Goal: Task Accomplishment & Management: Manage account settings

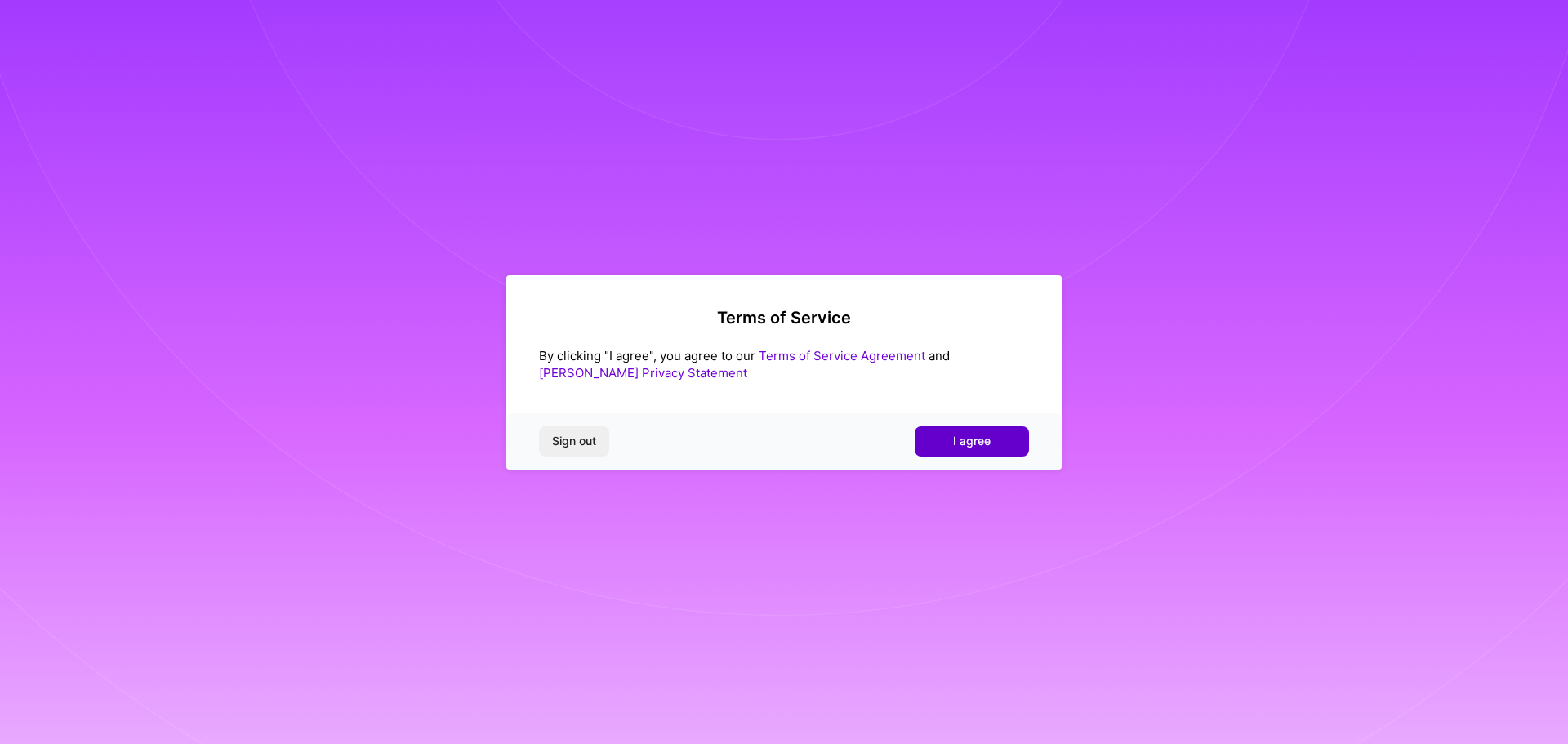
click at [963, 432] on button "I agree" at bounding box center [971, 442] width 114 height 30
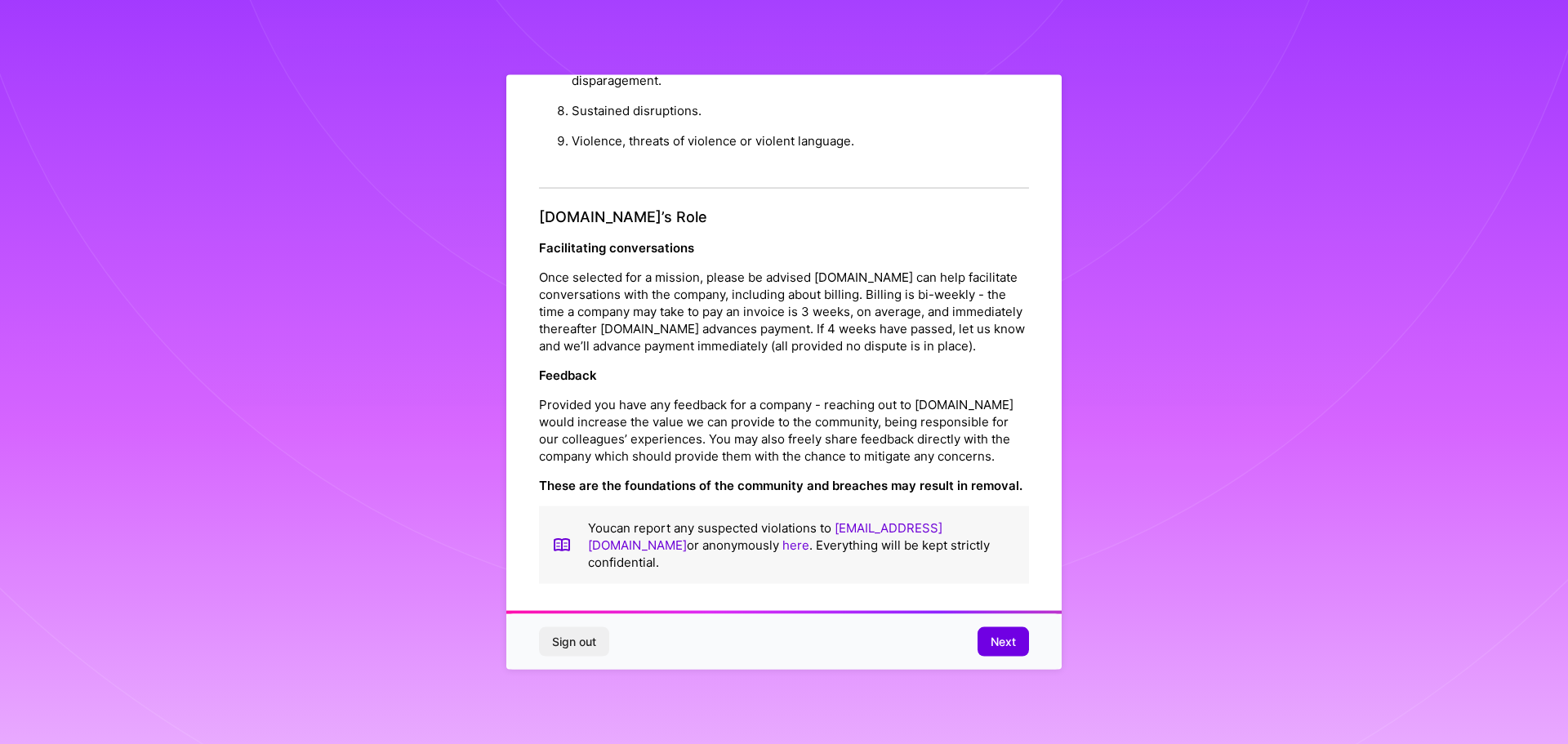
scroll to position [1770, 0]
click at [987, 631] on button "Next" at bounding box center [1002, 643] width 51 height 30
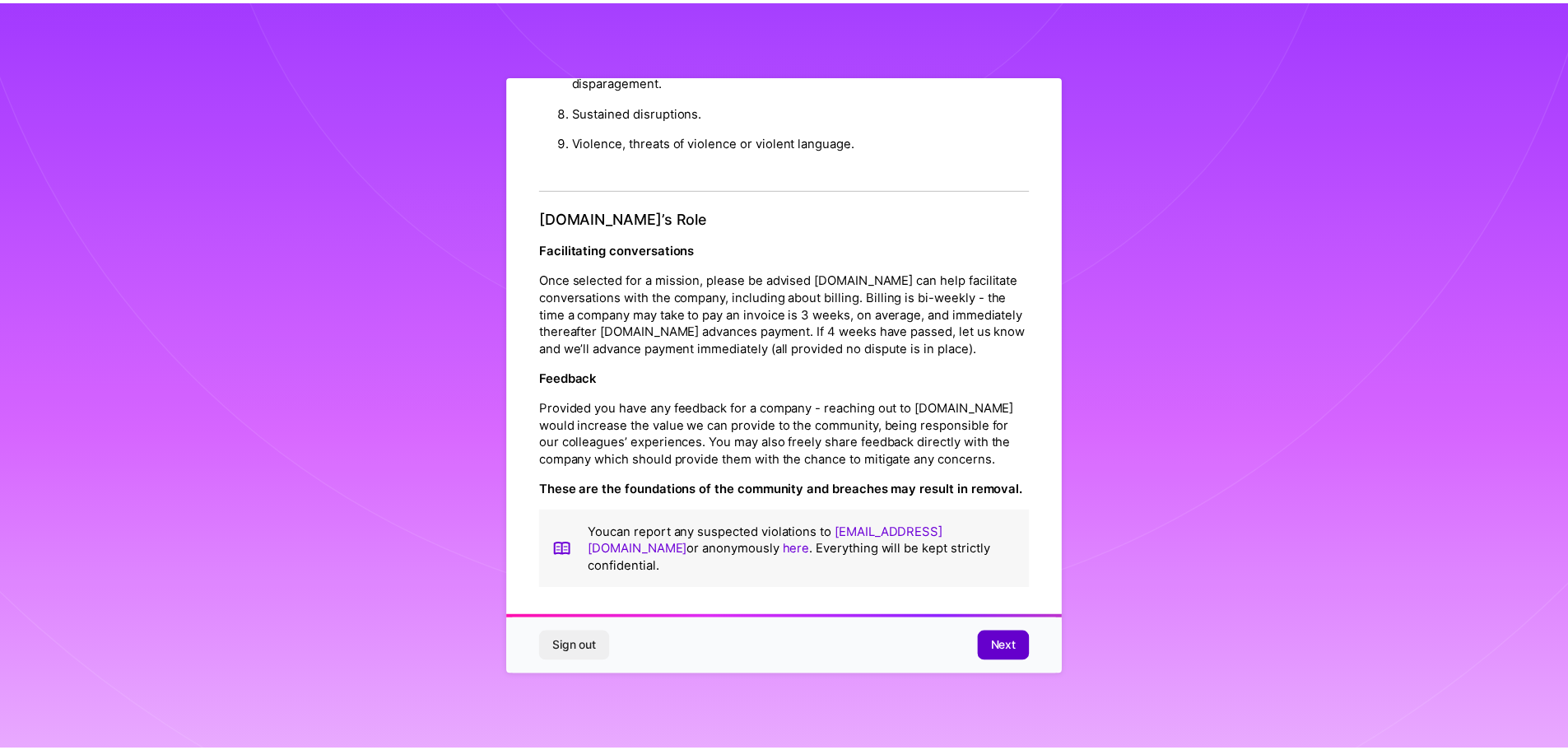
scroll to position [0, 0]
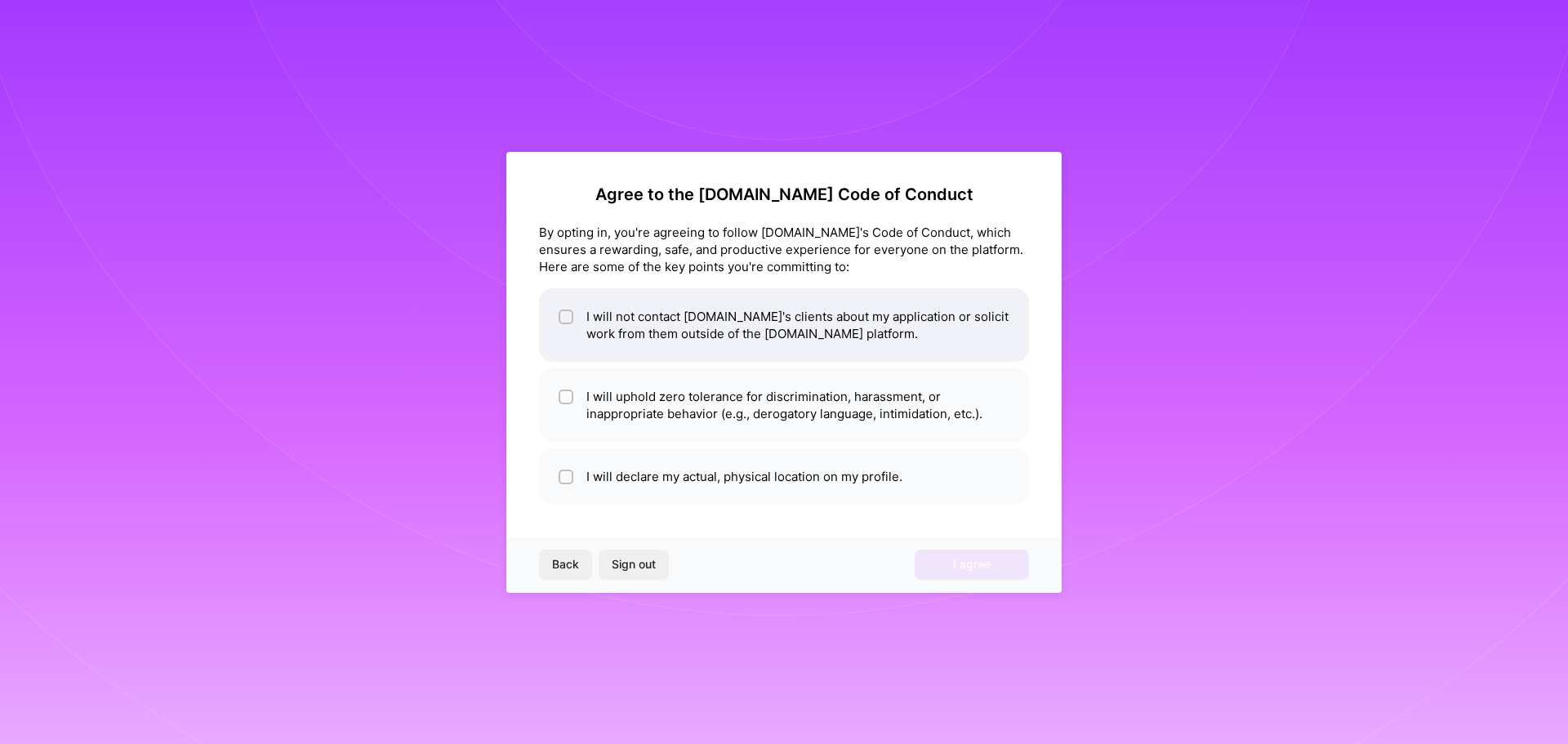
click at [582, 328] on li "I will not contact [DOMAIN_NAME]'s clients about my application or solicit work…" at bounding box center [784, 325] width 490 height 73
checkbox input "true"
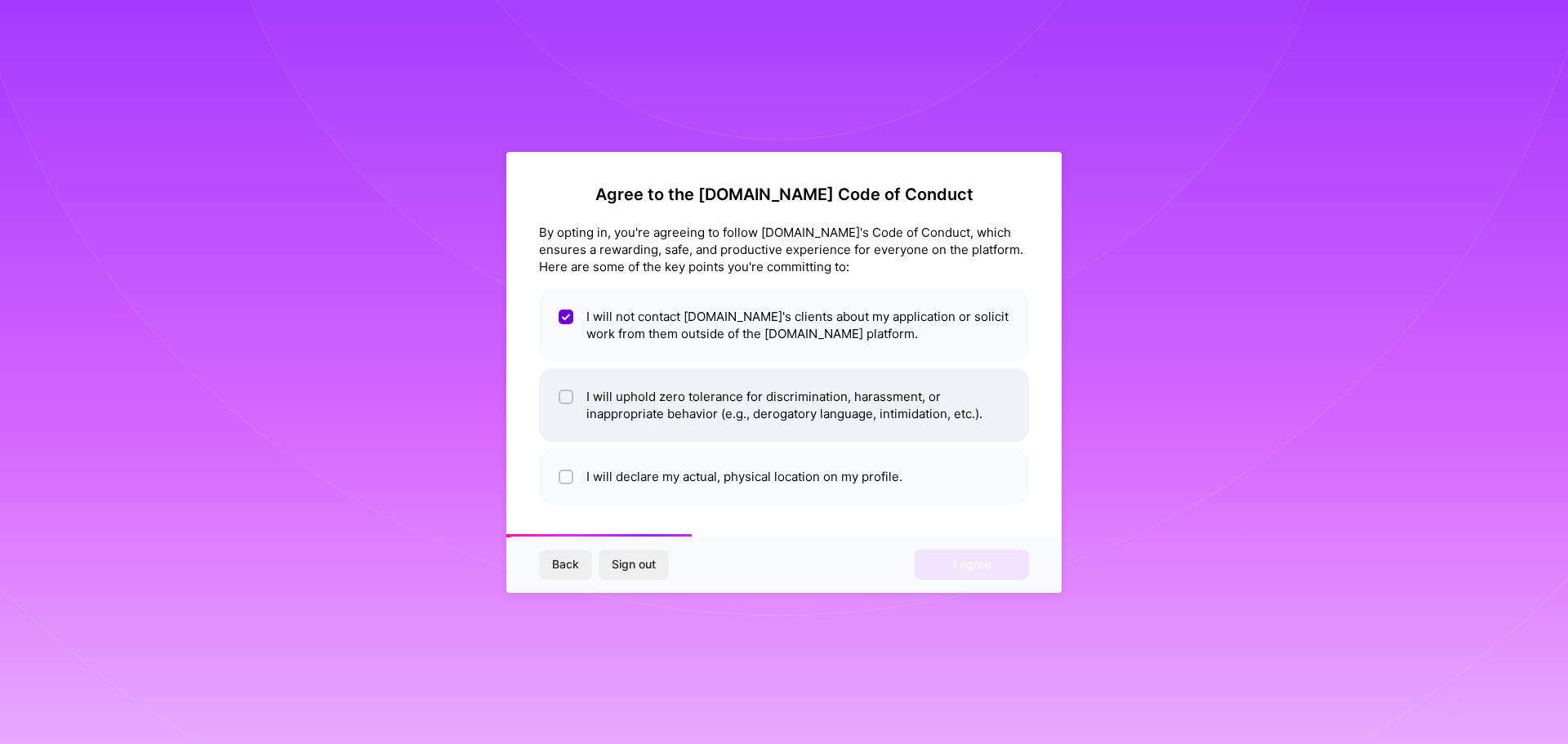
click at [594, 392] on li "I will uphold zero tolerance for discrimination, harassment, or inappropriate b…" at bounding box center [784, 405] width 490 height 73
checkbox input "true"
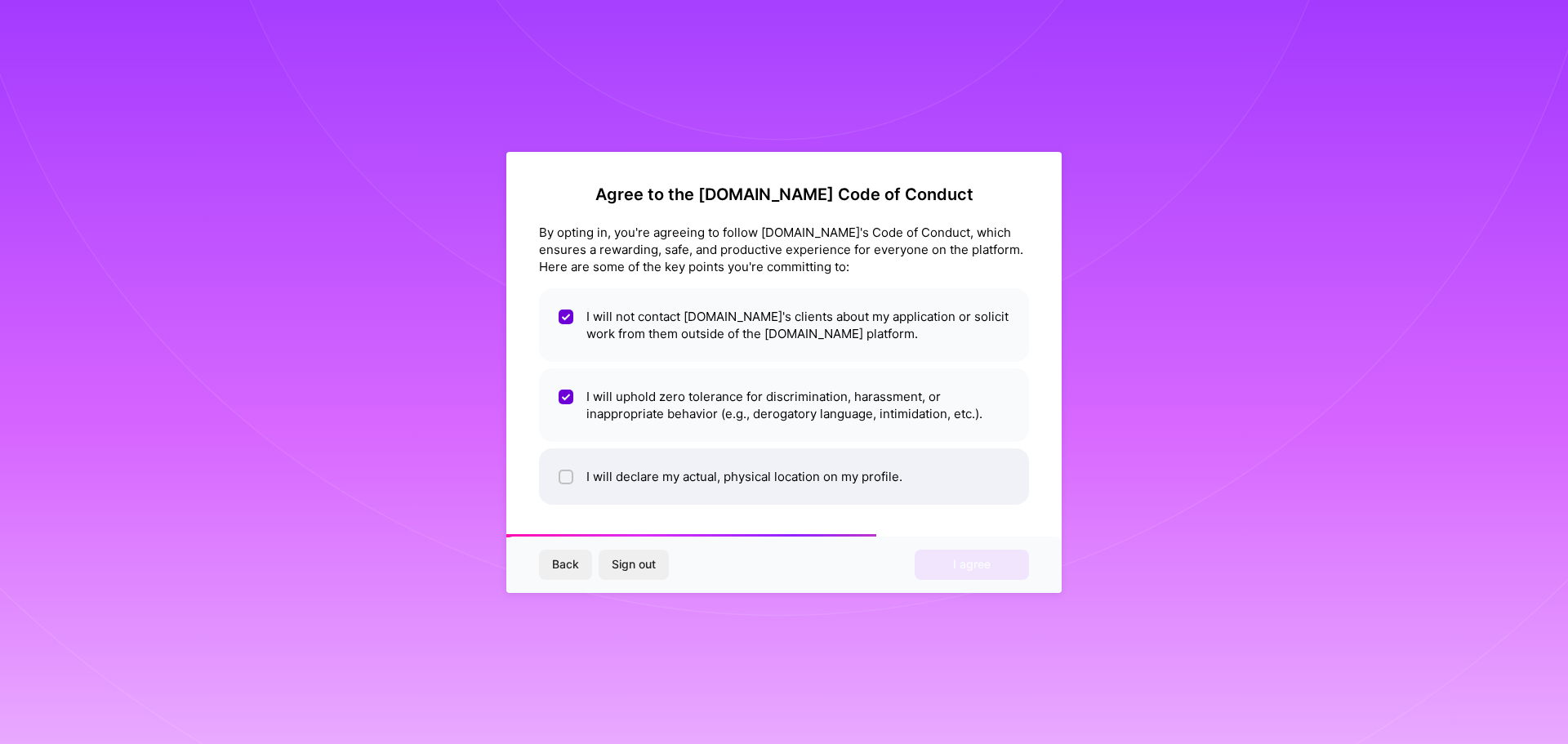
click at [595, 472] on li "I will declare my actual, physical location on my profile." at bounding box center [784, 476] width 490 height 57
checkbox input "true"
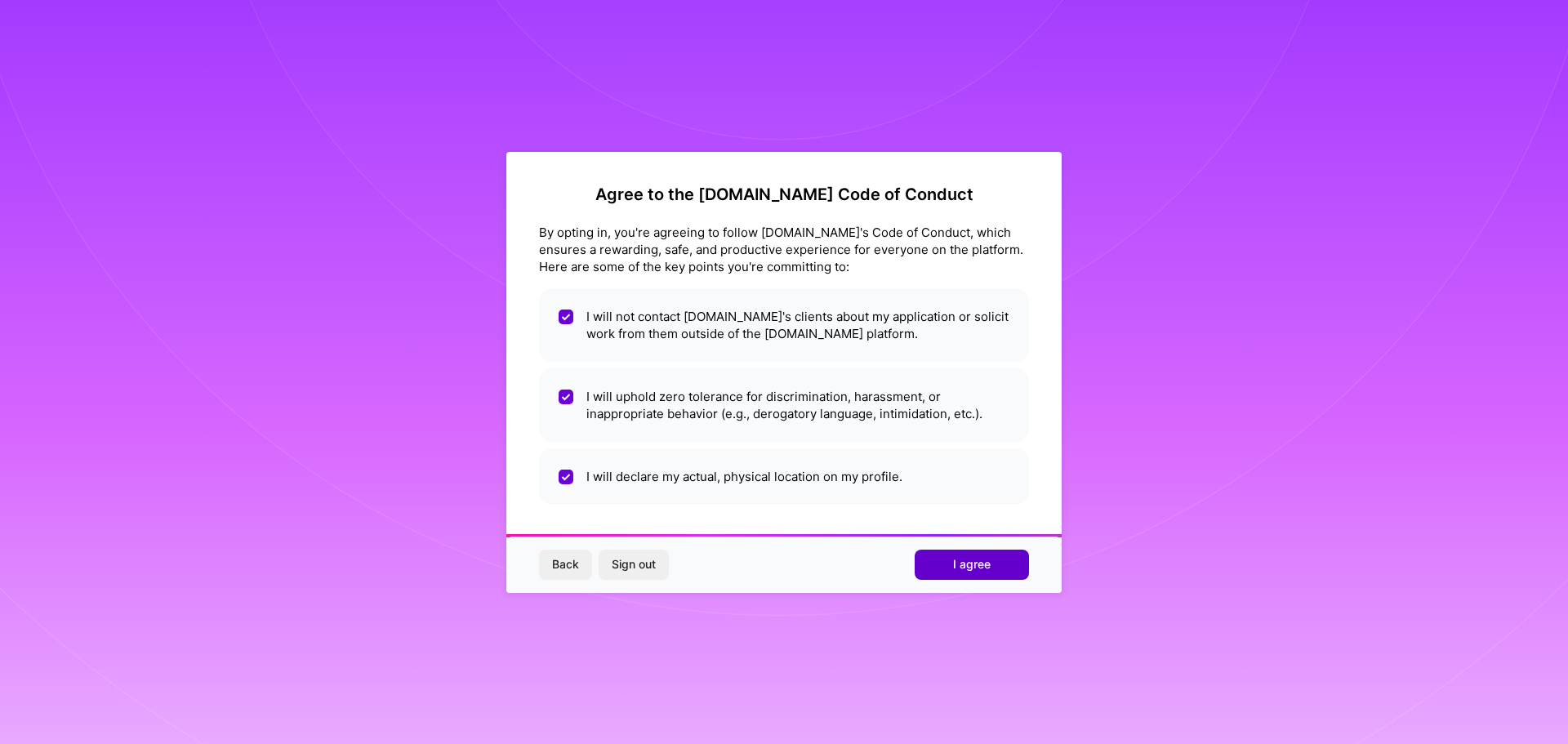
click at [957, 570] on span "I agree" at bounding box center [971, 565] width 37 height 17
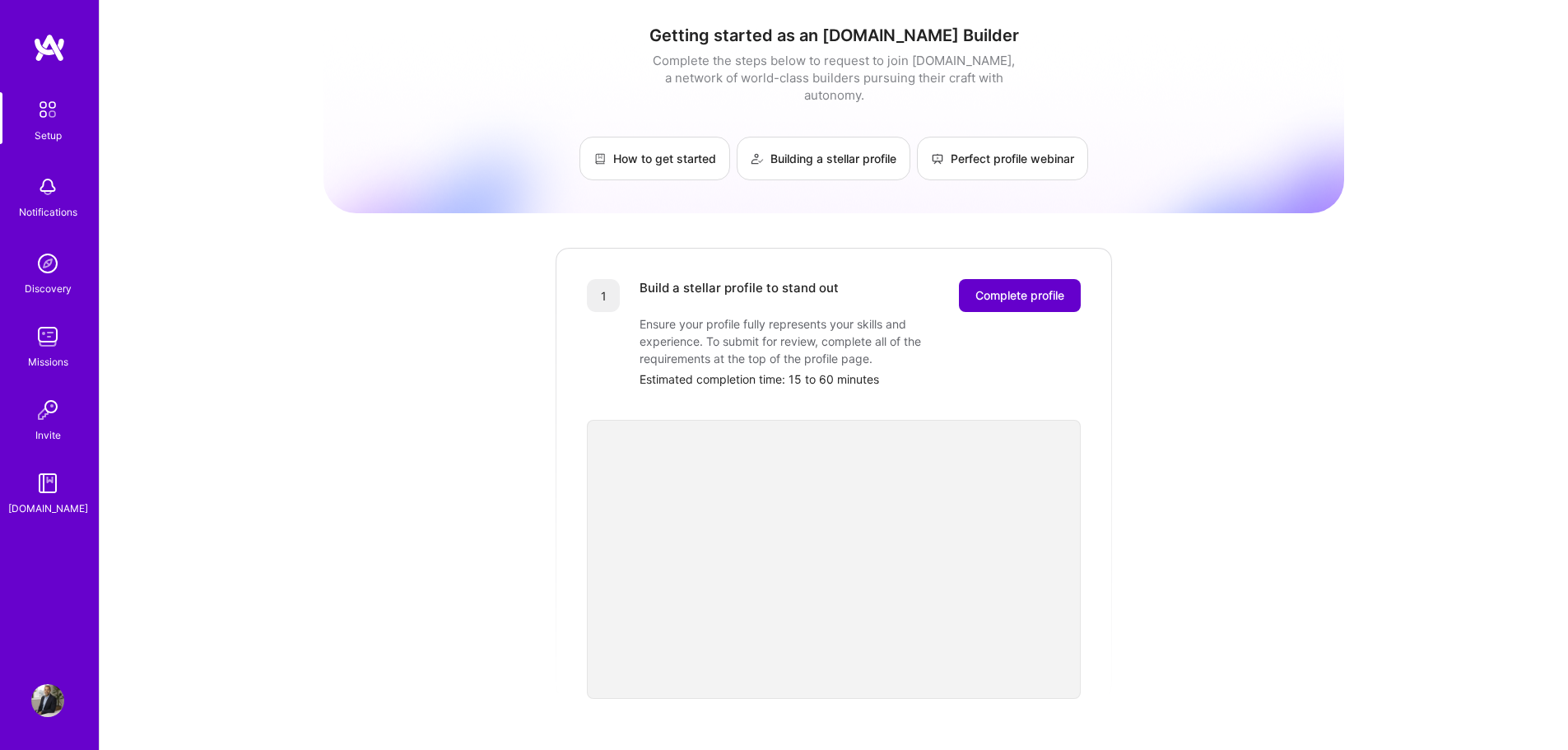
click at [1017, 288] on span "Complete profile" at bounding box center [1020, 296] width 89 height 17
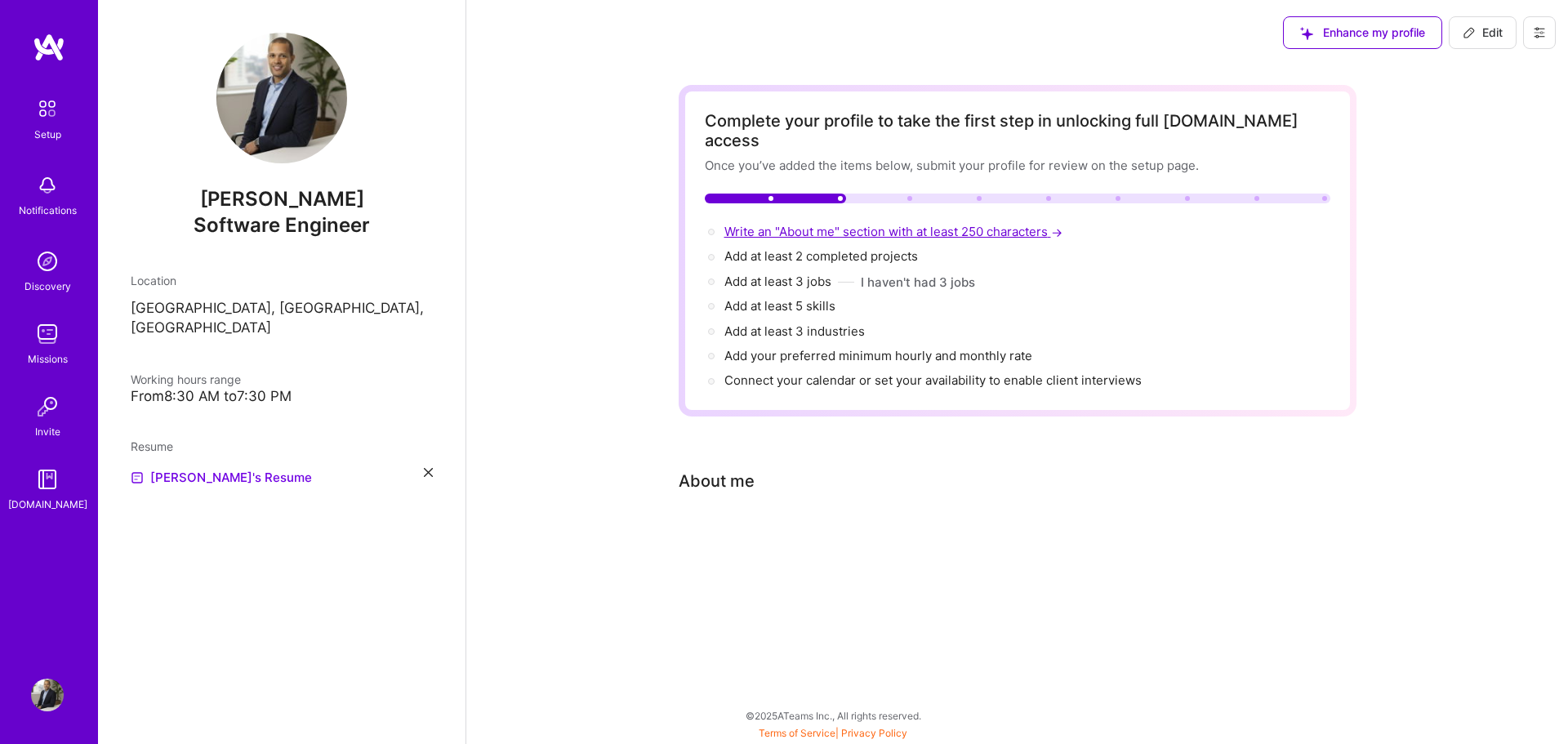
click at [873, 224] on span "Write an "About me" section with at least 250 characters →" at bounding box center [894, 232] width 341 height 16
select select "US"
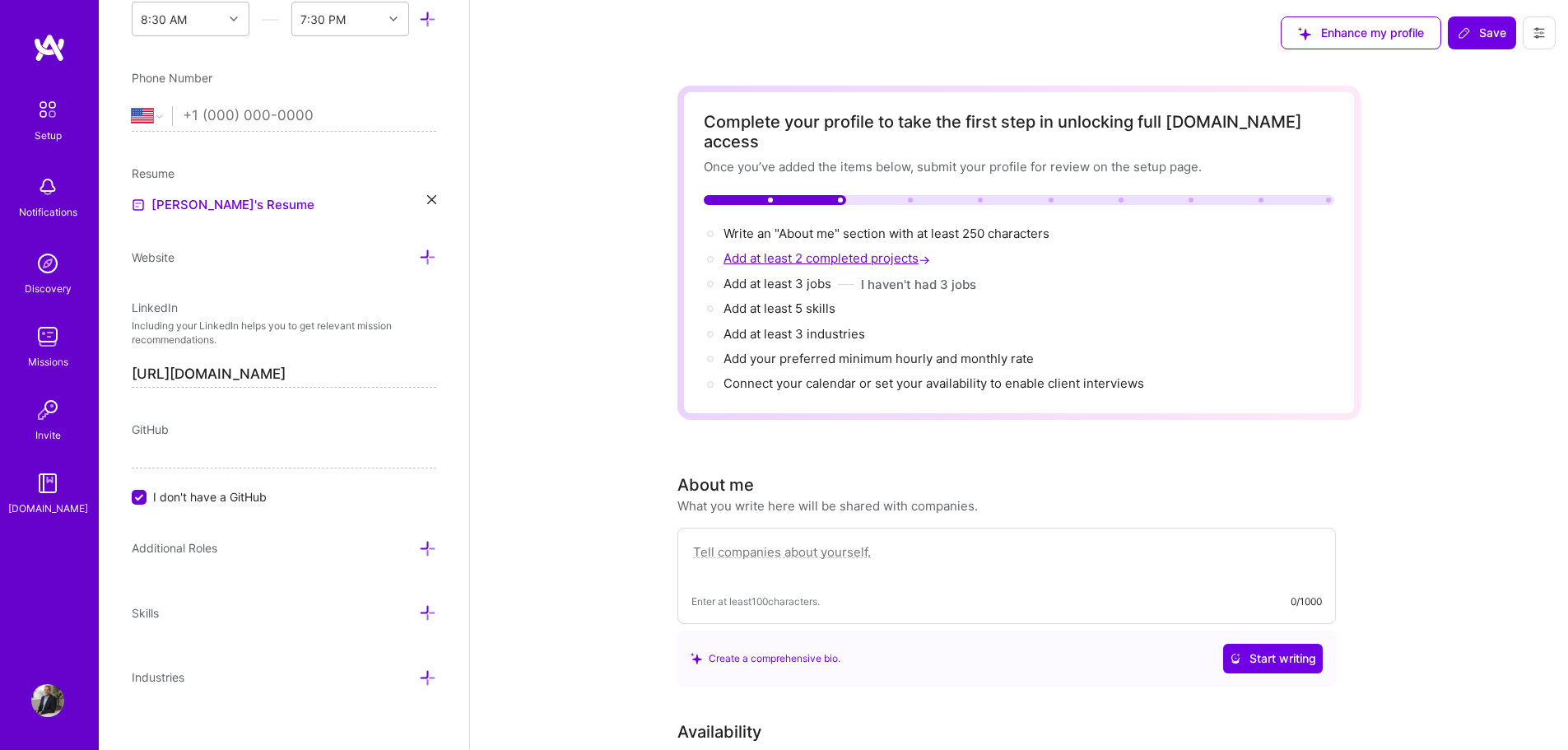
click at [872, 250] on span "Add at least 2 completed projects →" at bounding box center [829, 258] width 210 height 16
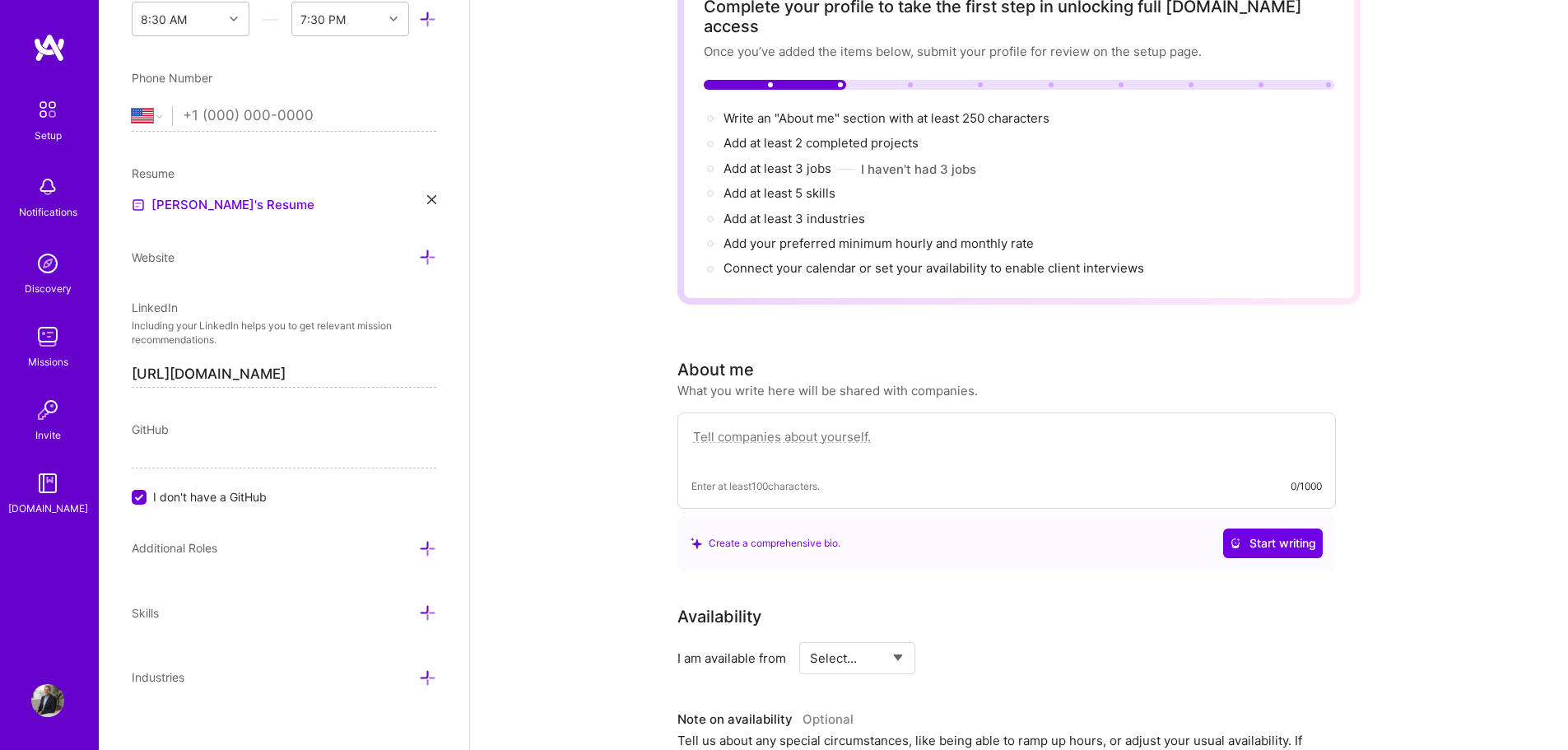
scroll to position [72, 0]
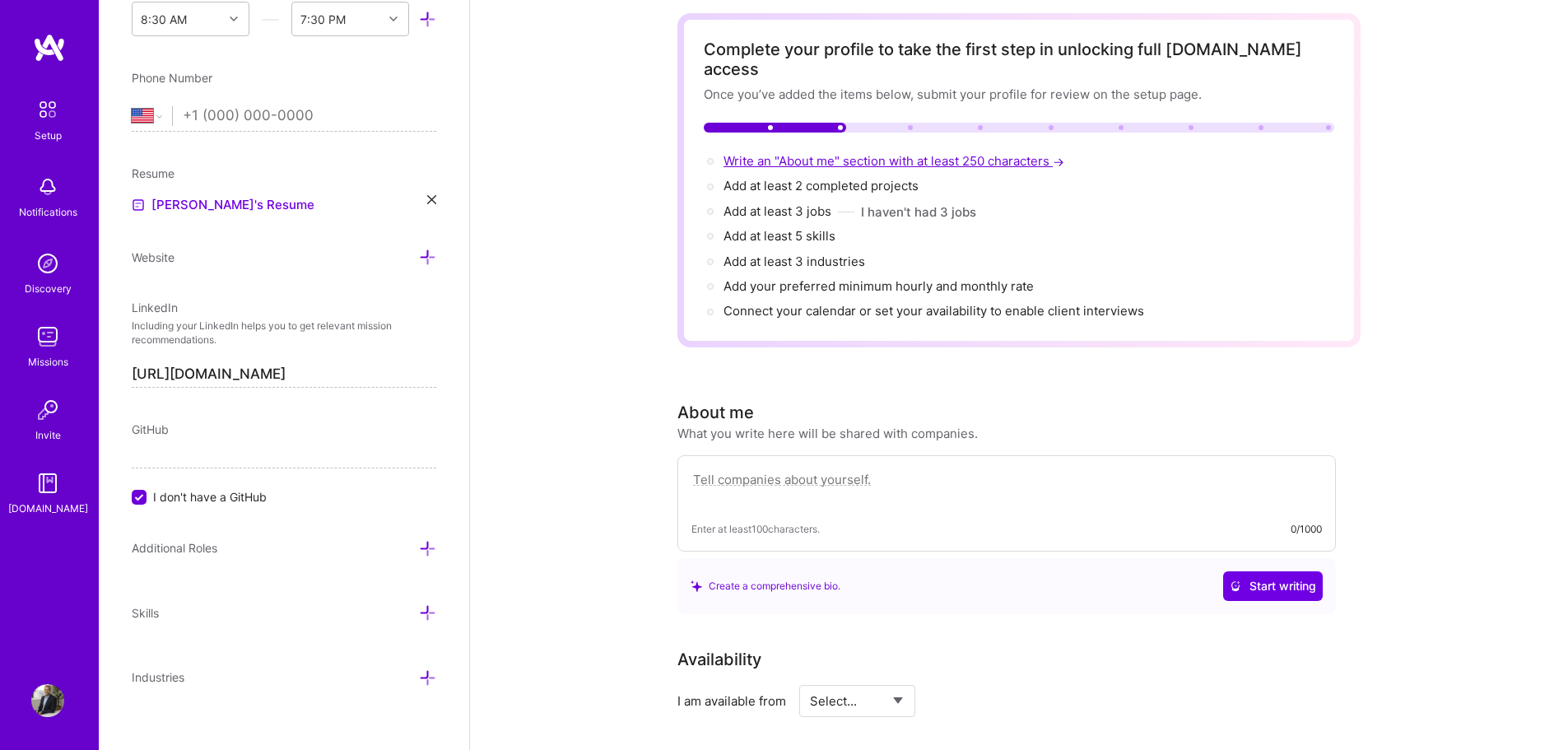
click at [904, 153] on span "Write an "About me" section with at least 250 characters →" at bounding box center [895, 160] width 344 height 16
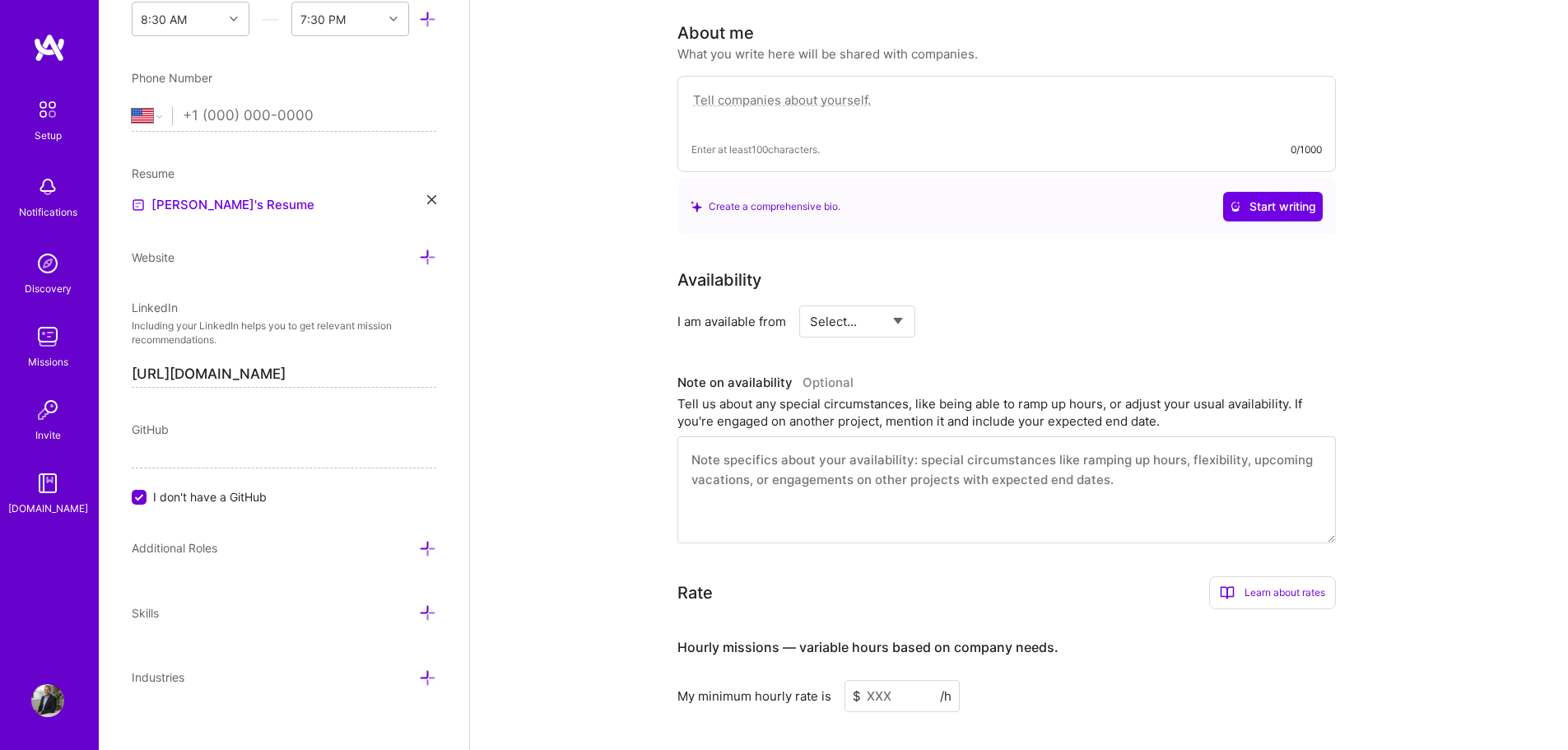
scroll to position [453, 0]
click at [810, 91] on textarea at bounding box center [1007, 108] width 631 height 38
paste textarea "I am an IT professional with 15+ years of experience in infrastructure, systems…"
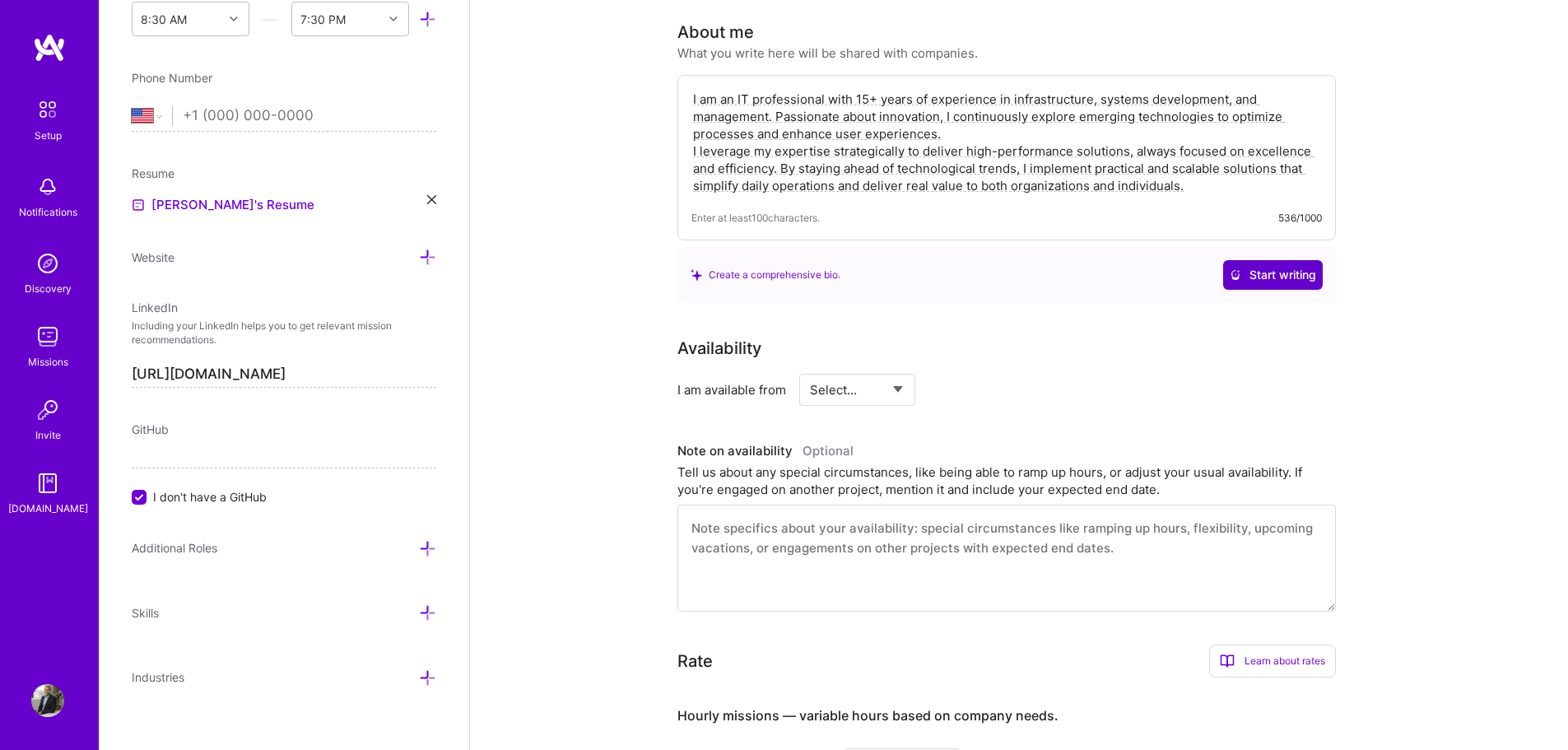
type textarea "I am an IT professional with 15+ years of experience in infrastructure, systems…"
click at [1264, 267] on span "Start writing" at bounding box center [1273, 276] width 86 height 17
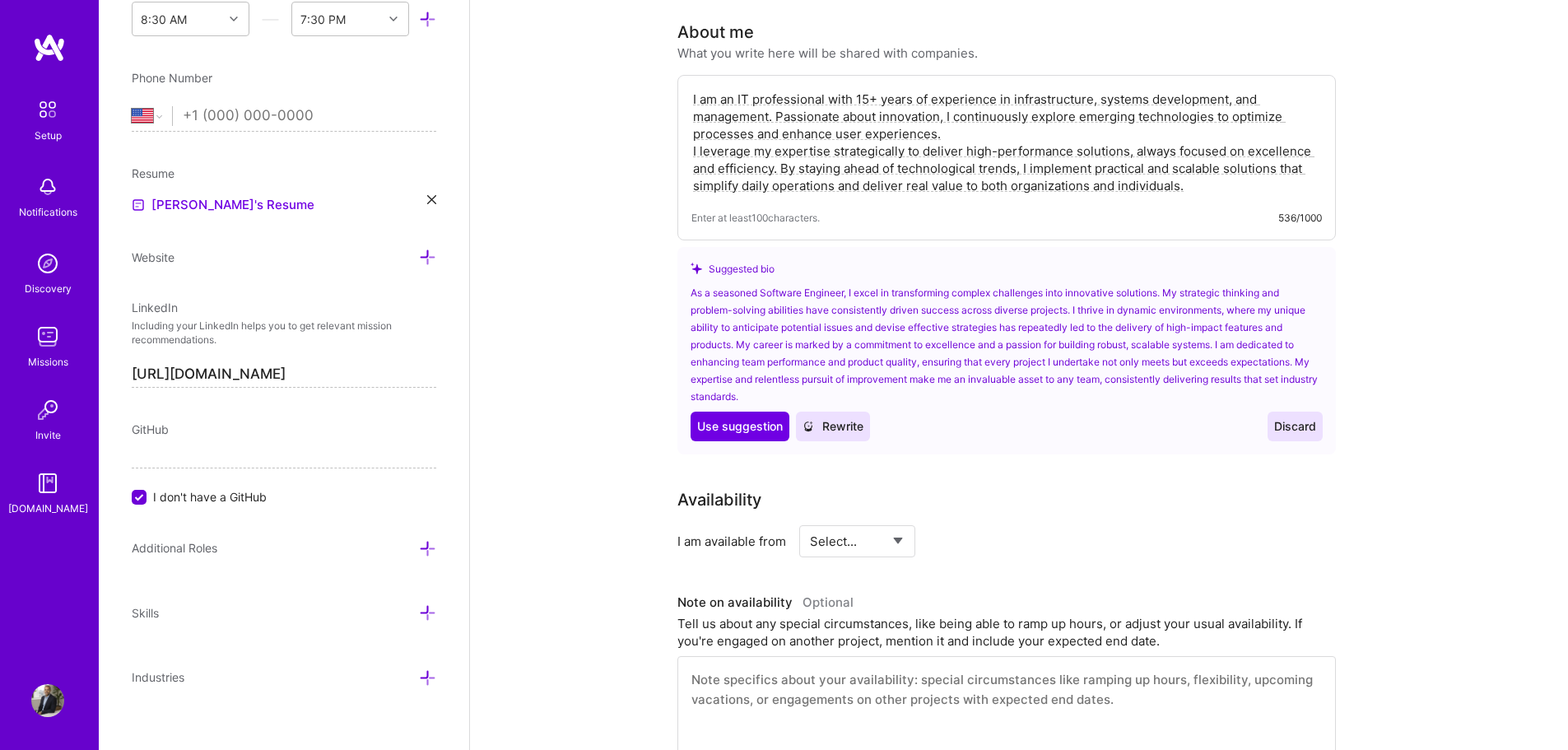
click at [1302, 417] on button "Discard" at bounding box center [1295, 427] width 55 height 30
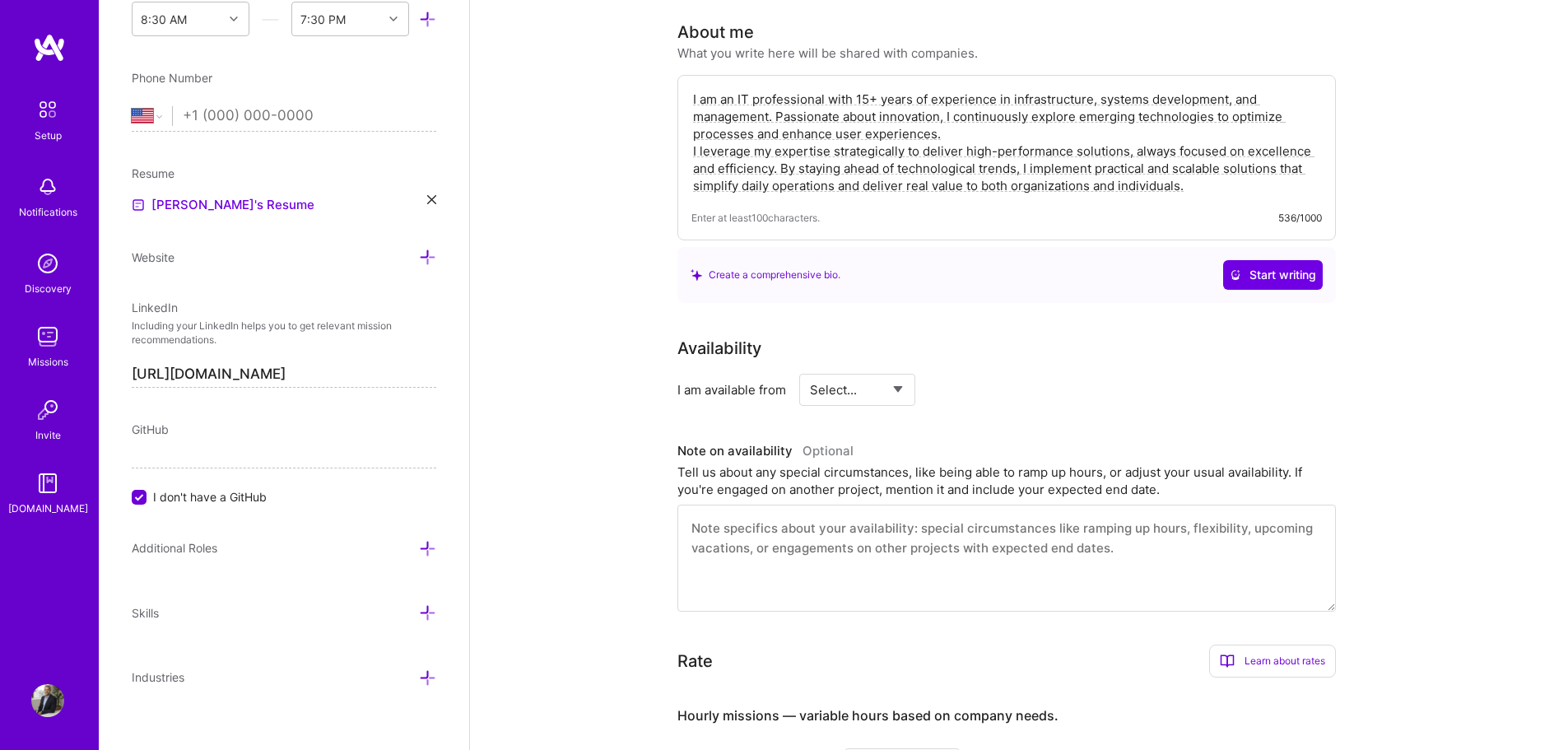
click at [877, 372] on select "Select... Right Now Future Date Not Available" at bounding box center [857, 390] width 95 height 42
select select "Right Now"
click at [810, 369] on select "Select... Right Now Future Date Not Available" at bounding box center [857, 390] width 95 height 42
click at [903, 370] on select "Select... Right Now Future Date Not Available" at bounding box center [857, 390] width 95 height 42
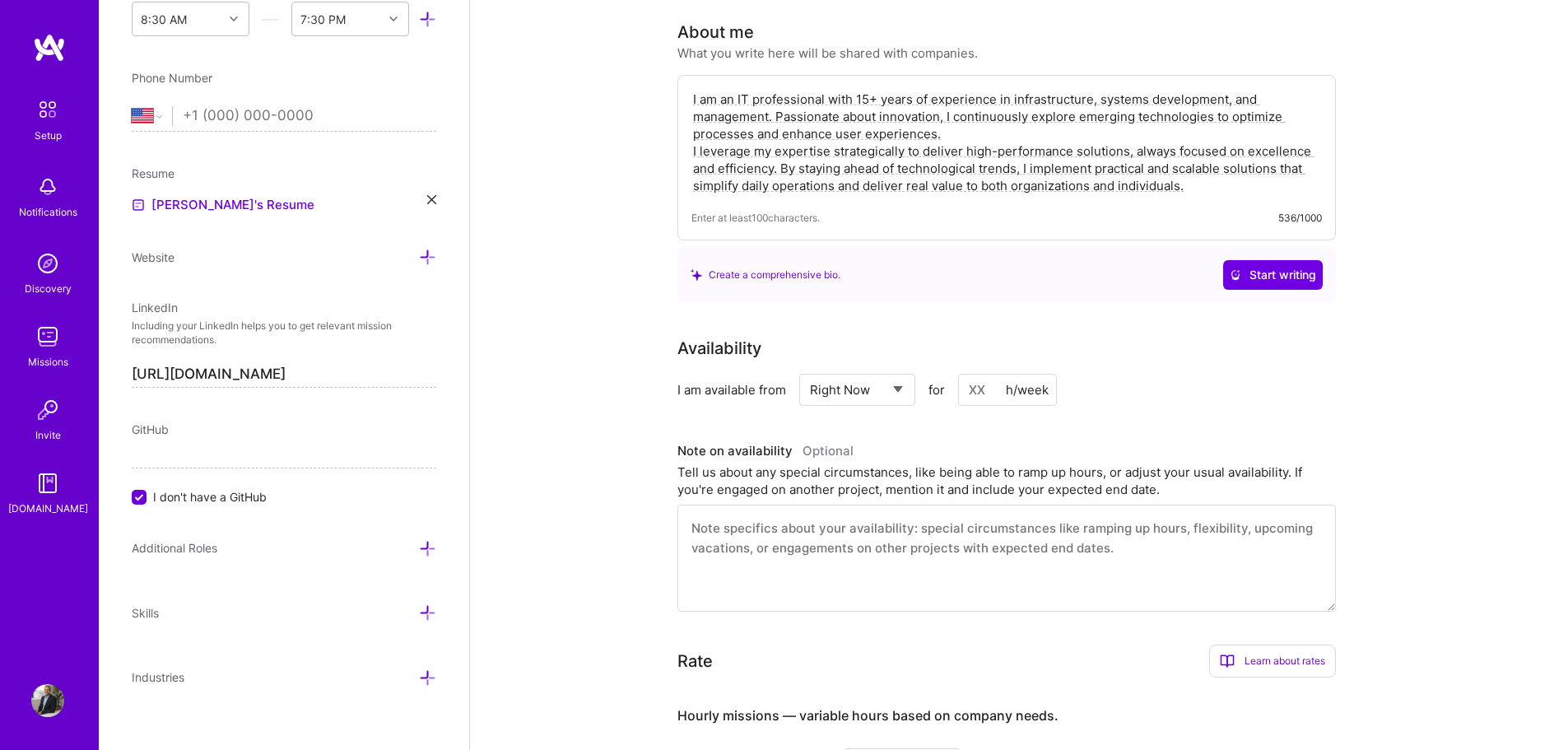
click at [972, 374] on input at bounding box center [1007, 390] width 98 height 32
type input "4"
type input "10"
click at [1113, 336] on div "Availability" at bounding box center [1007, 348] width 659 height 24
click at [1037, 464] on div "Tell us about any special circumstances, like being able to ramp up hours, or a…" at bounding box center [1007, 481] width 659 height 35
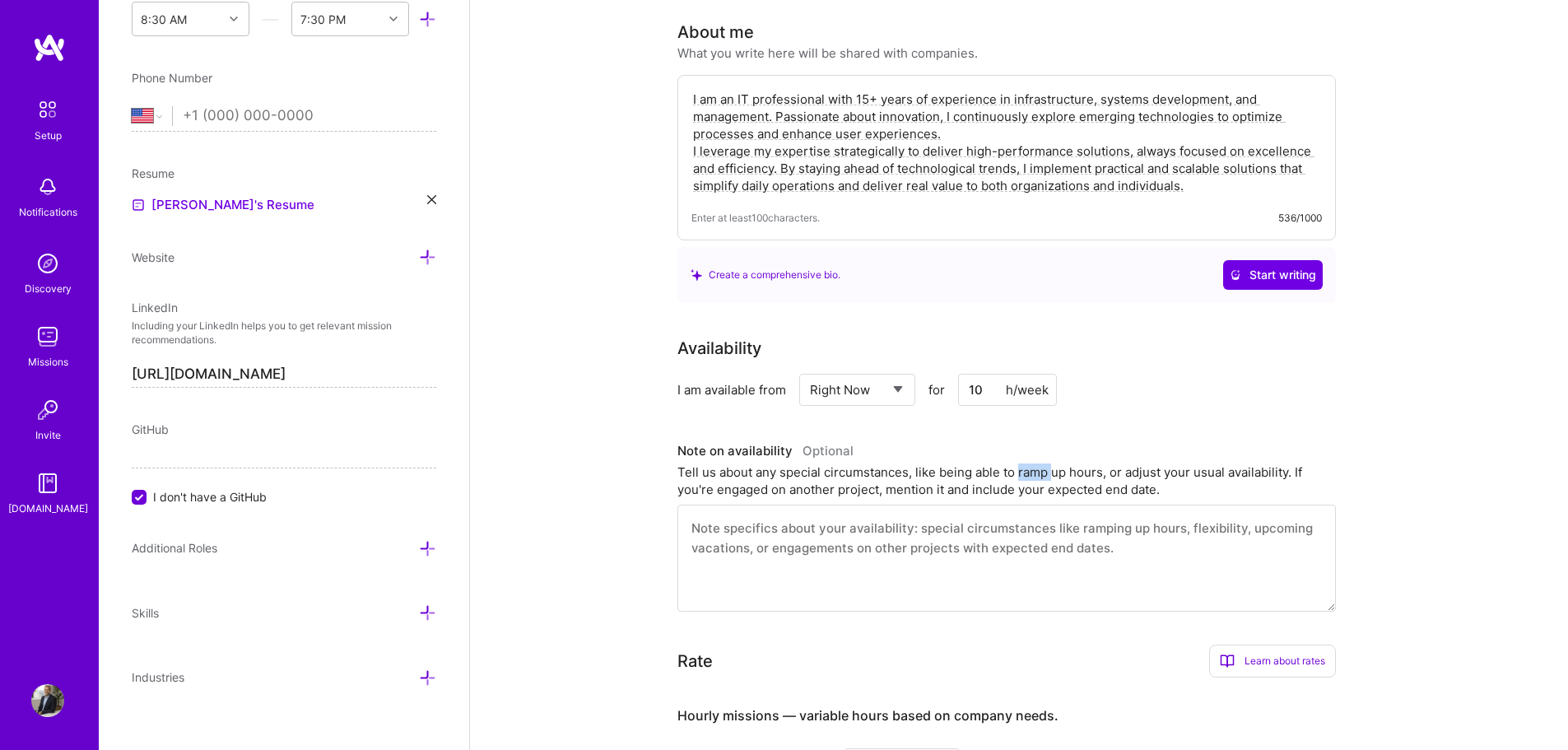
click at [1037, 464] on div "Tell us about any special circumstances, like being able to ramp up hours, or a…" at bounding box center [1007, 481] width 659 height 35
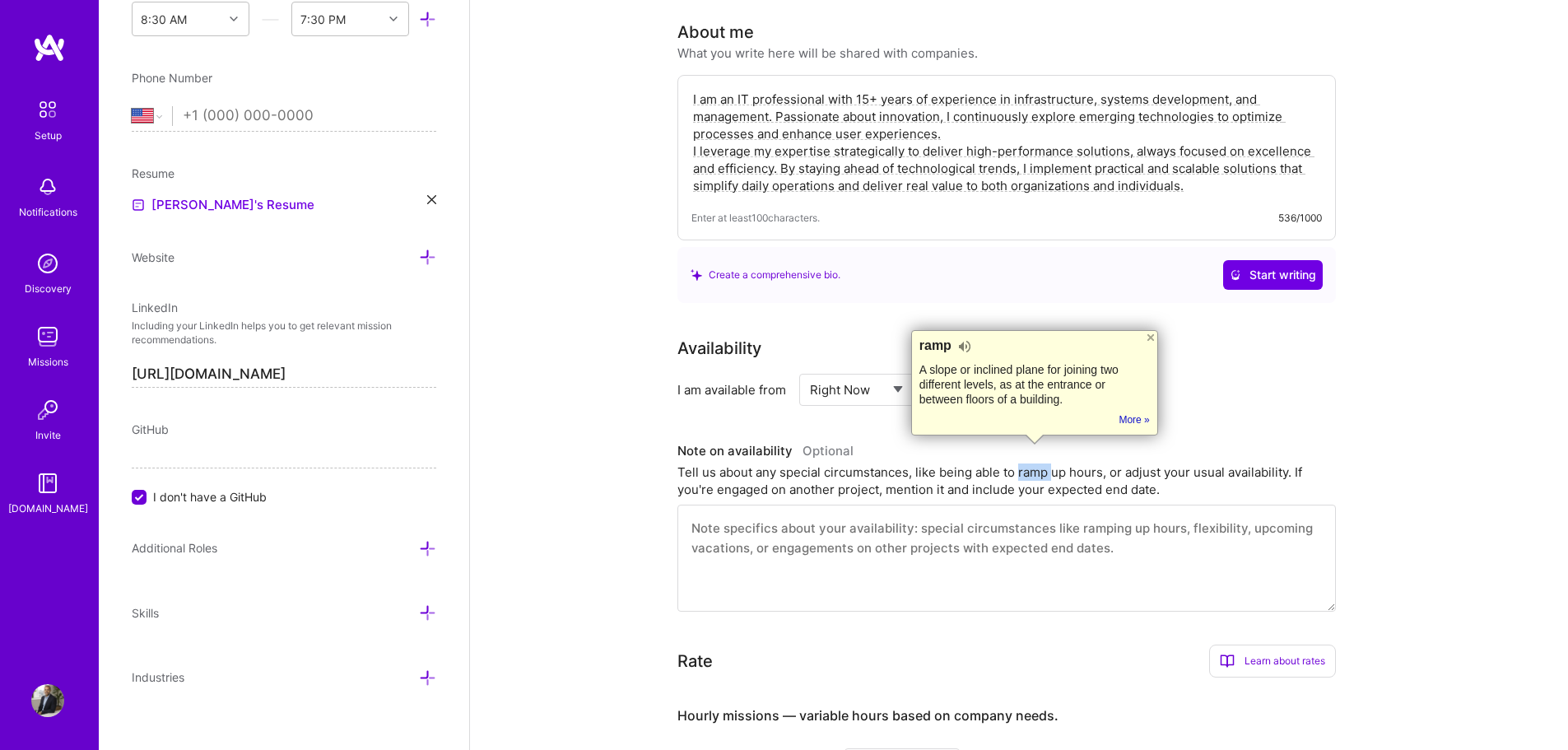
click at [1023, 464] on div "Tell us about any special circumstances, like being able to ramp up hours, or a…" at bounding box center [1007, 481] width 659 height 35
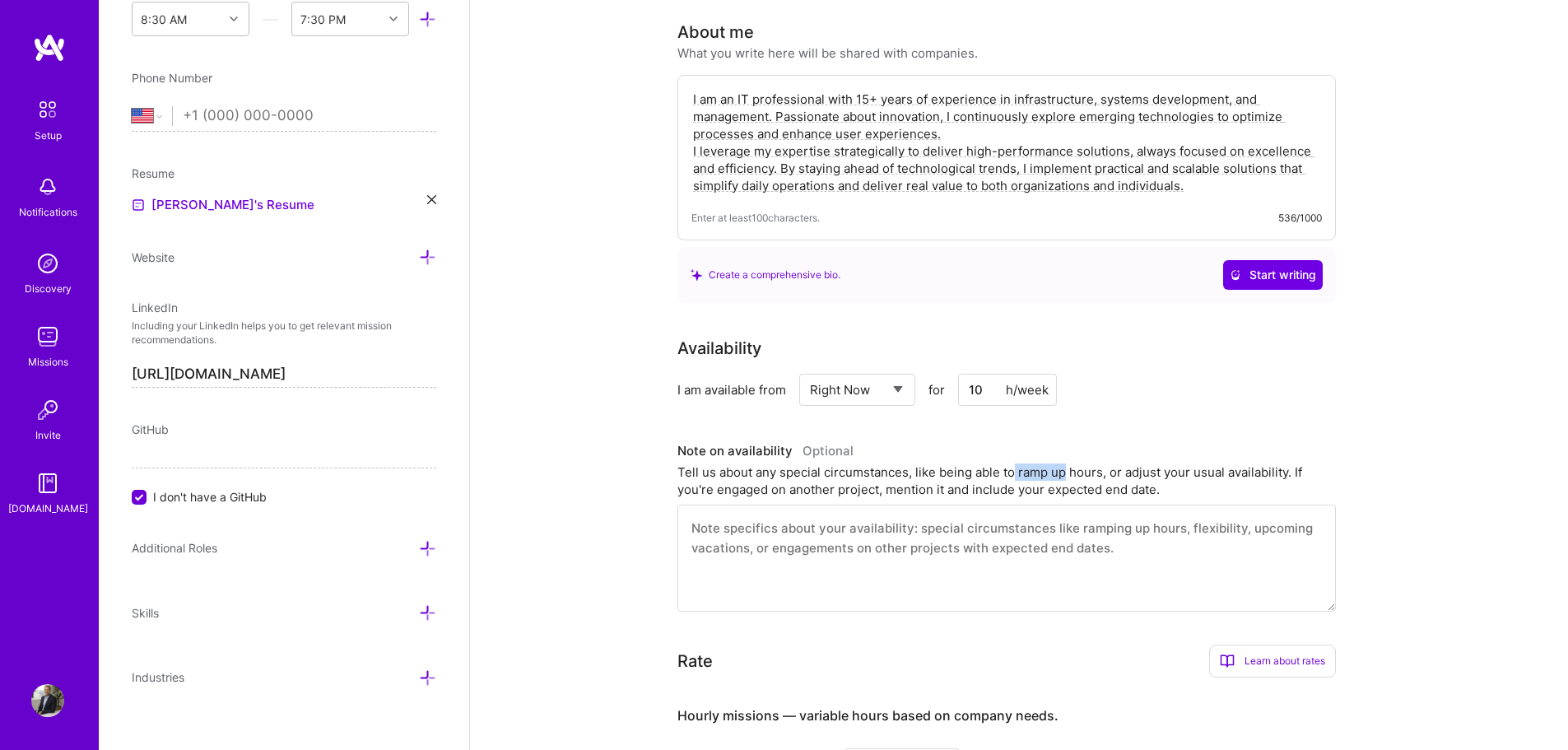
drag, startPoint x: 1015, startPoint y: 453, endPoint x: 1066, endPoint y: 455, distance: 51.0
click at [1066, 464] on div "Tell us about any special circumstances, like being able to ramp up hours, or a…" at bounding box center [1007, 481] width 659 height 35
click at [1053, 464] on div "Tell us about any special circumstances, like being able to ramp up hours, or a…" at bounding box center [1007, 481] width 659 height 35
drag, startPoint x: 1012, startPoint y: 450, endPoint x: 1053, endPoint y: 450, distance: 41.0
click at [1053, 464] on div "Tell us about any special circumstances, like being able to ramp up hours, or a…" at bounding box center [1007, 481] width 659 height 35
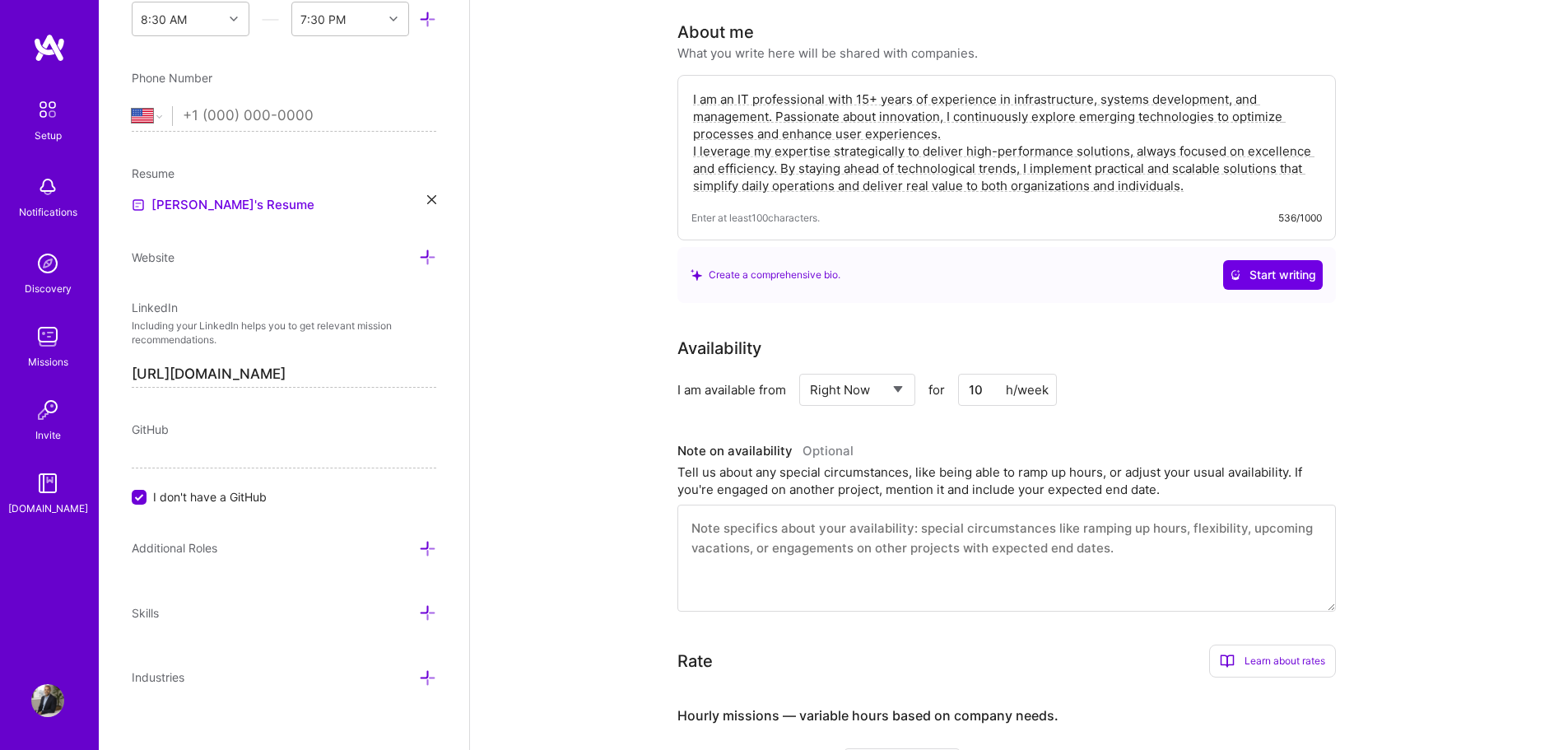
click at [1055, 464] on div "Tell us about any special circumstances, like being able to ramp up hours, or a…" at bounding box center [1007, 481] width 659 height 35
drag, startPoint x: 1019, startPoint y: 455, endPoint x: 1066, endPoint y: 453, distance: 47.0
click at [1066, 464] on div "Tell us about any special circumstances, like being able to ramp up hours, or a…" at bounding box center [1007, 481] width 659 height 35
drag, startPoint x: 1519, startPoint y: 313, endPoint x: 1493, endPoint y: 318, distance: 26.5
click at [1516, 315] on div "Complete your profile to take the first step in unlocking full [DOMAIN_NAME] ac…" at bounding box center [1020, 411] width 1098 height 1597
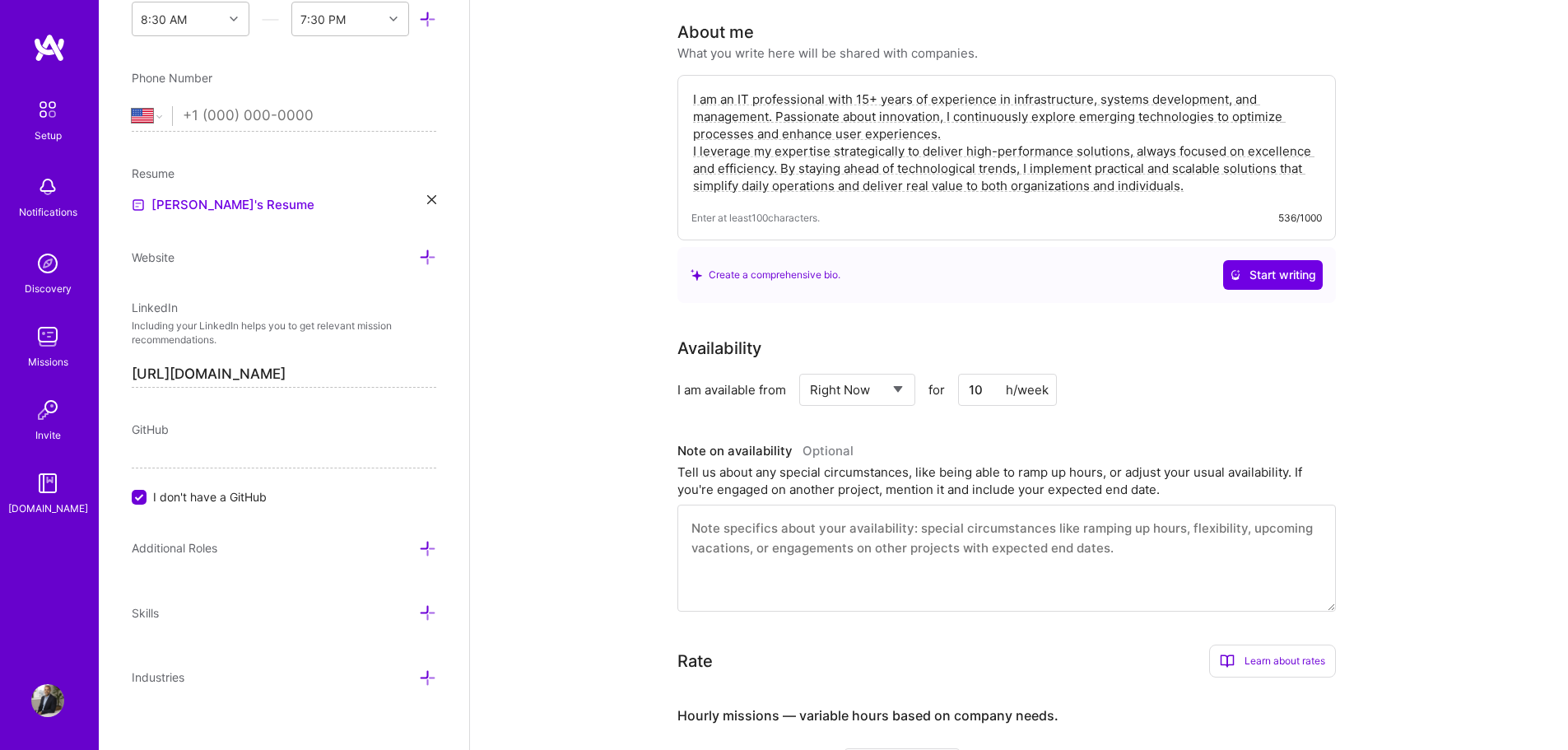
click at [1036, 464] on div "Tell us about any special circumstances, like being able to ramp up hours, or a…" at bounding box center [1007, 481] width 659 height 35
click at [1034, 464] on div "Tell us about any special circumstances, like being able to ramp up hours, or a…" at bounding box center [1007, 481] width 659 height 35
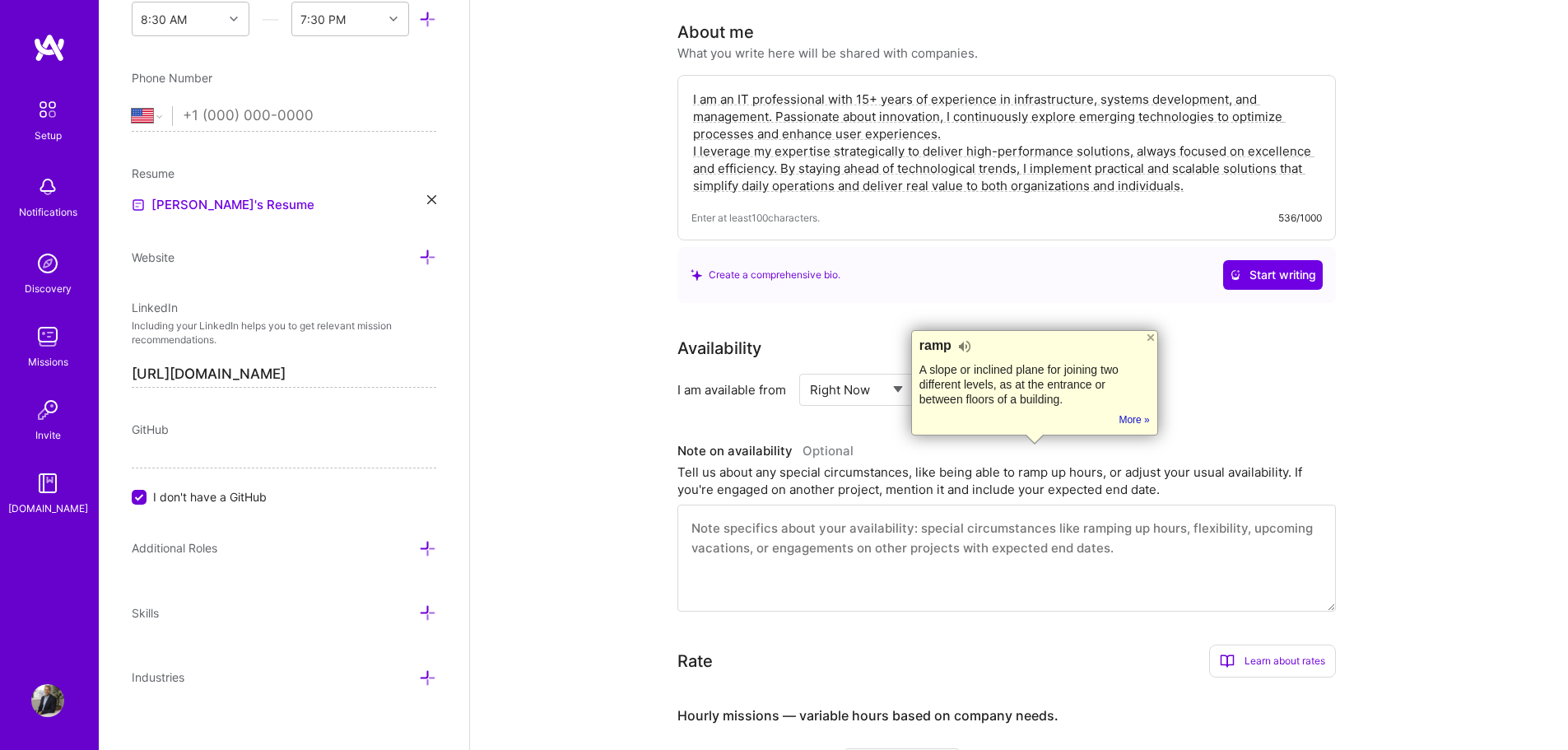
click at [1202, 391] on div "Availability I am available from Select... Right Now Future Date Not Available …" at bounding box center [1019, 473] width 683 height 276
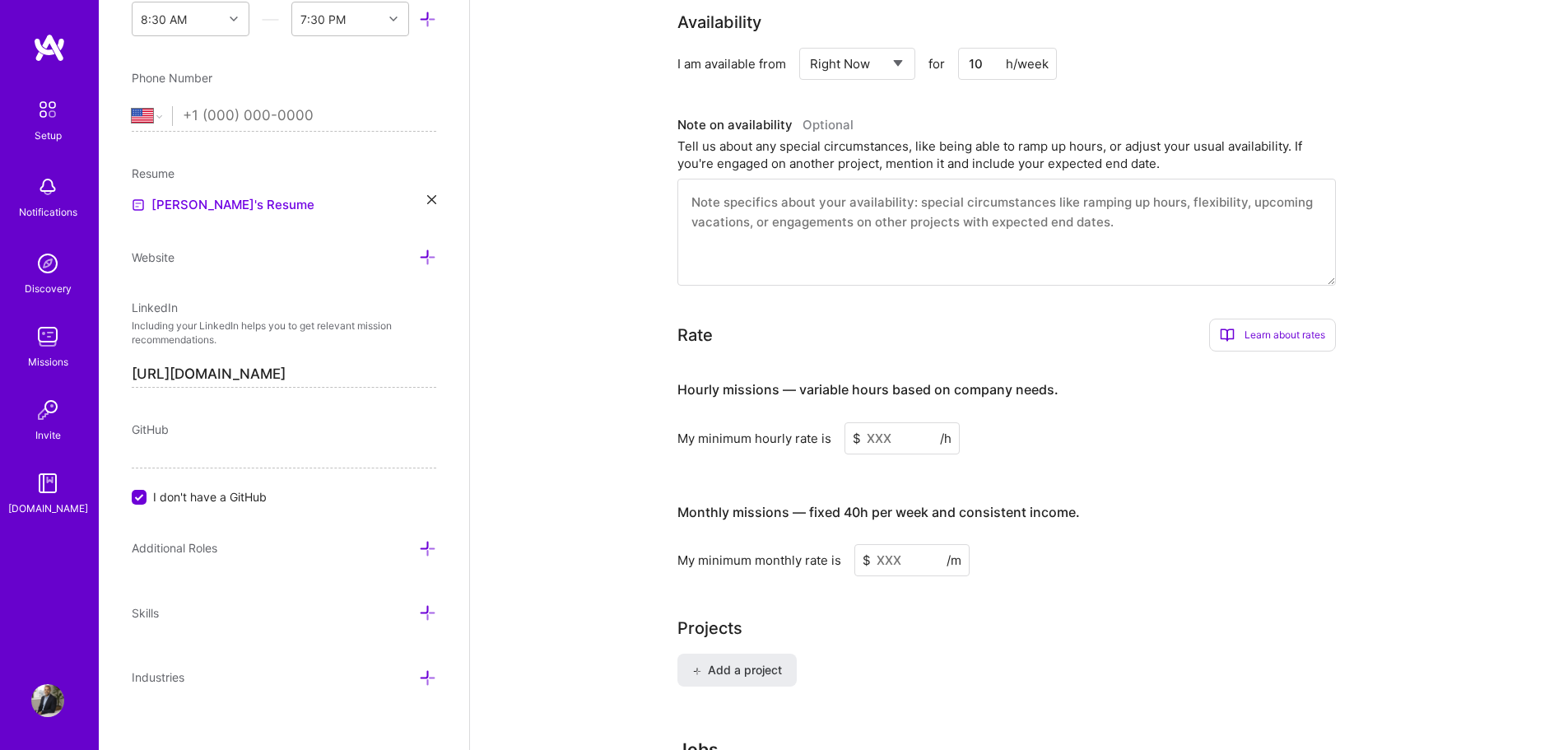
scroll to position [782, 0]
click at [897, 541] on input at bounding box center [912, 557] width 115 height 32
type input "5000"
click at [1042, 552] on div "My minimum monthly rate is $ 5000 /m" at bounding box center [1007, 557] width 659 height 32
click at [860, 420] on input at bounding box center [902, 435] width 115 height 32
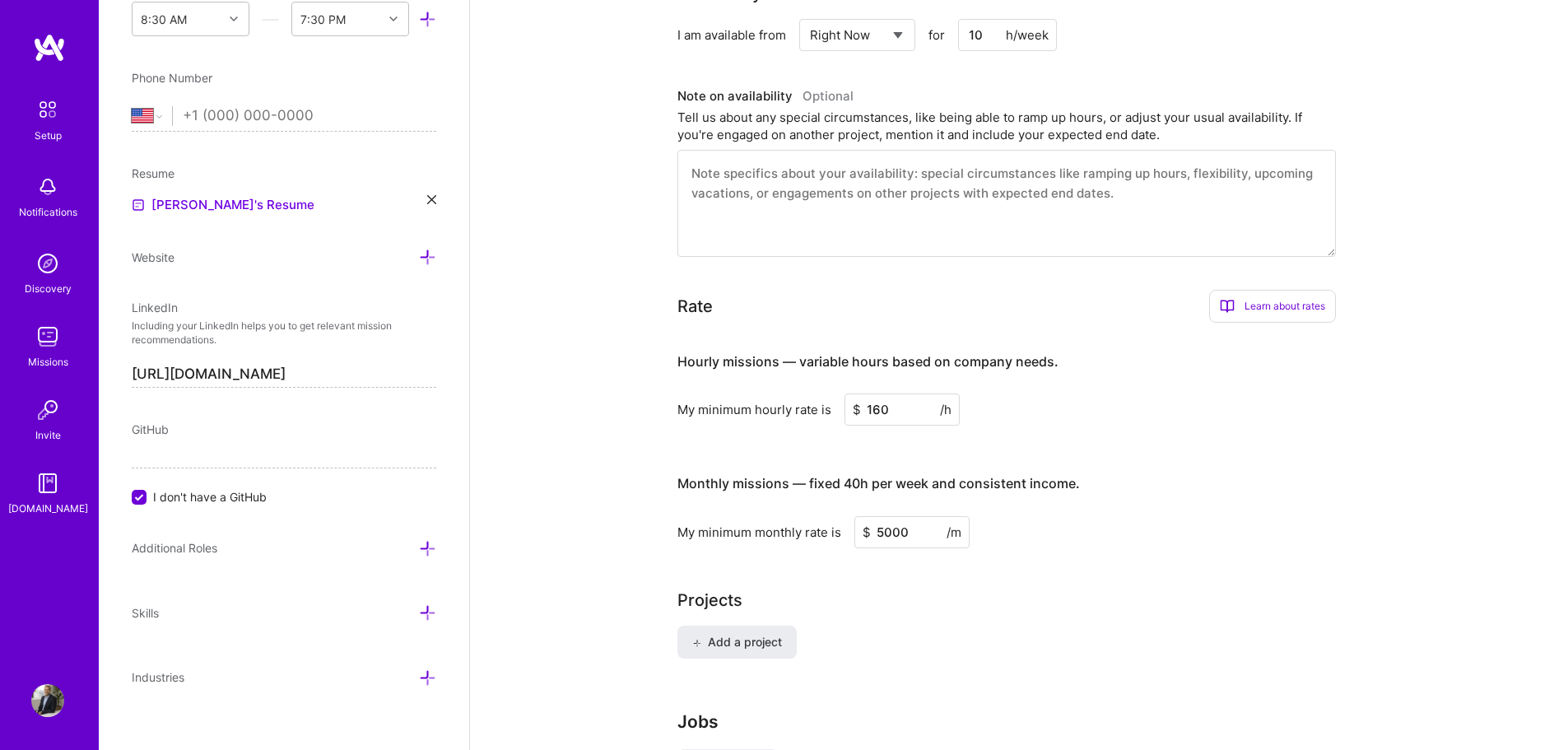
type input "160"
click at [1069, 588] on div "Projects" at bounding box center [1019, 600] width 683 height 24
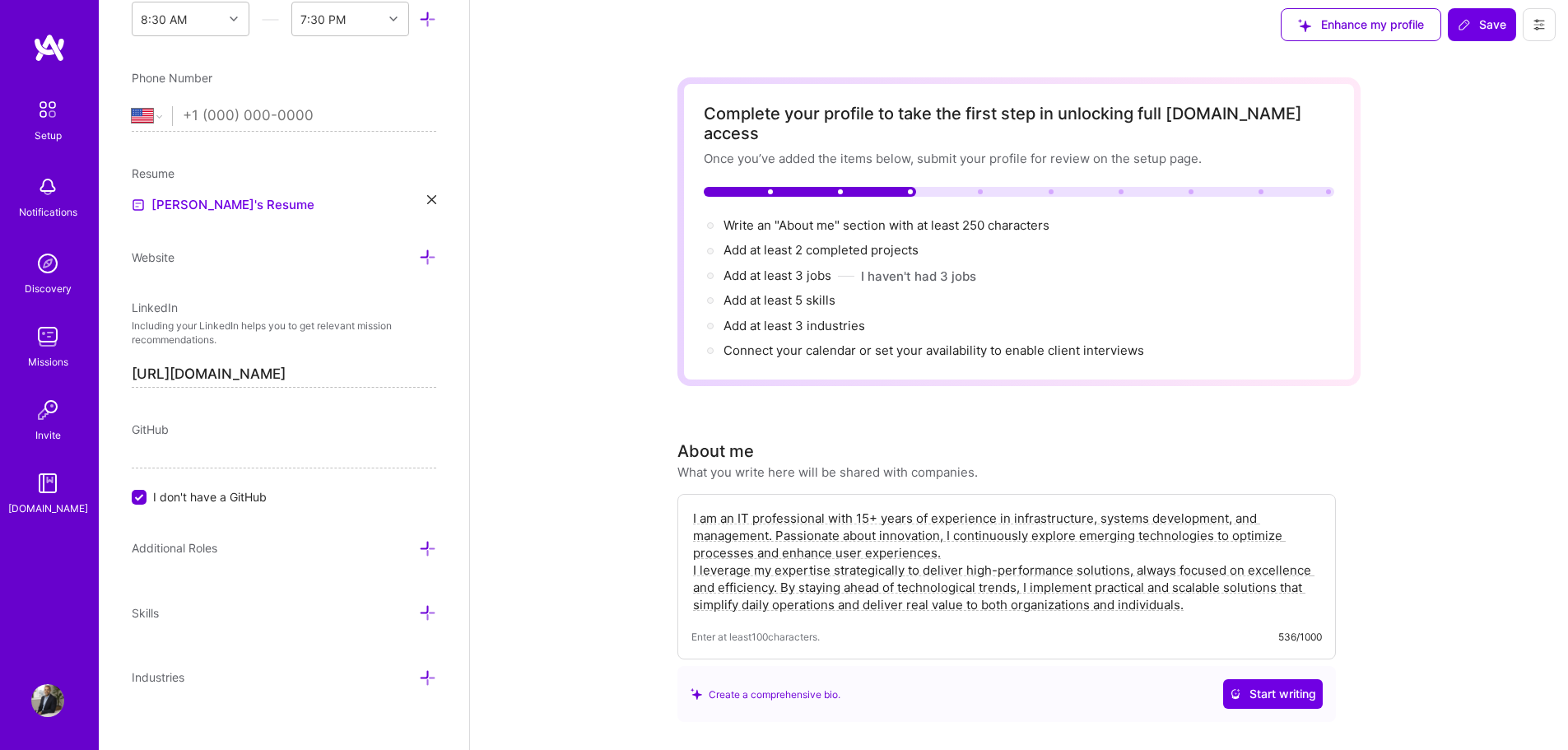
scroll to position [0, 0]
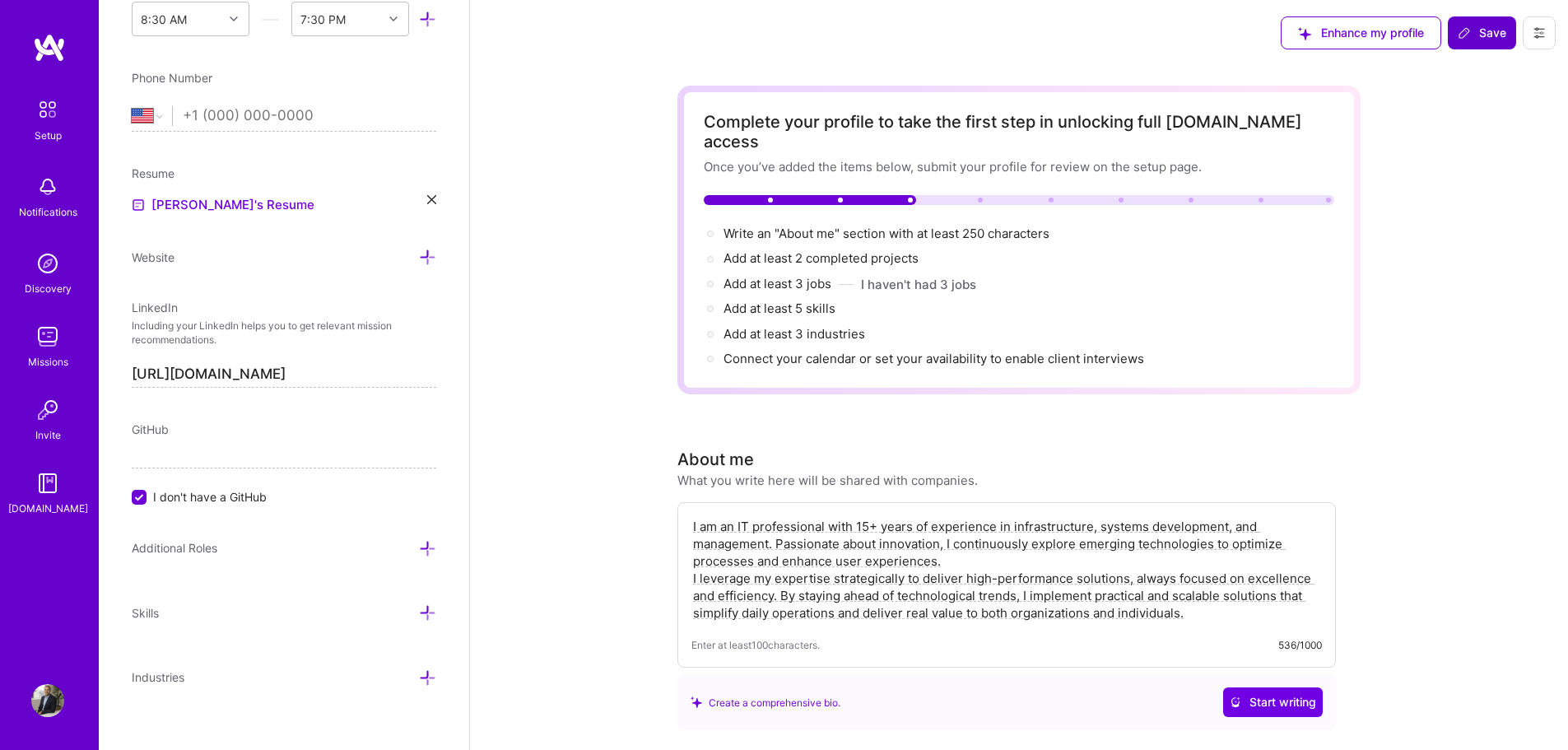
click at [1498, 28] on span "Save" at bounding box center [1483, 33] width 49 height 17
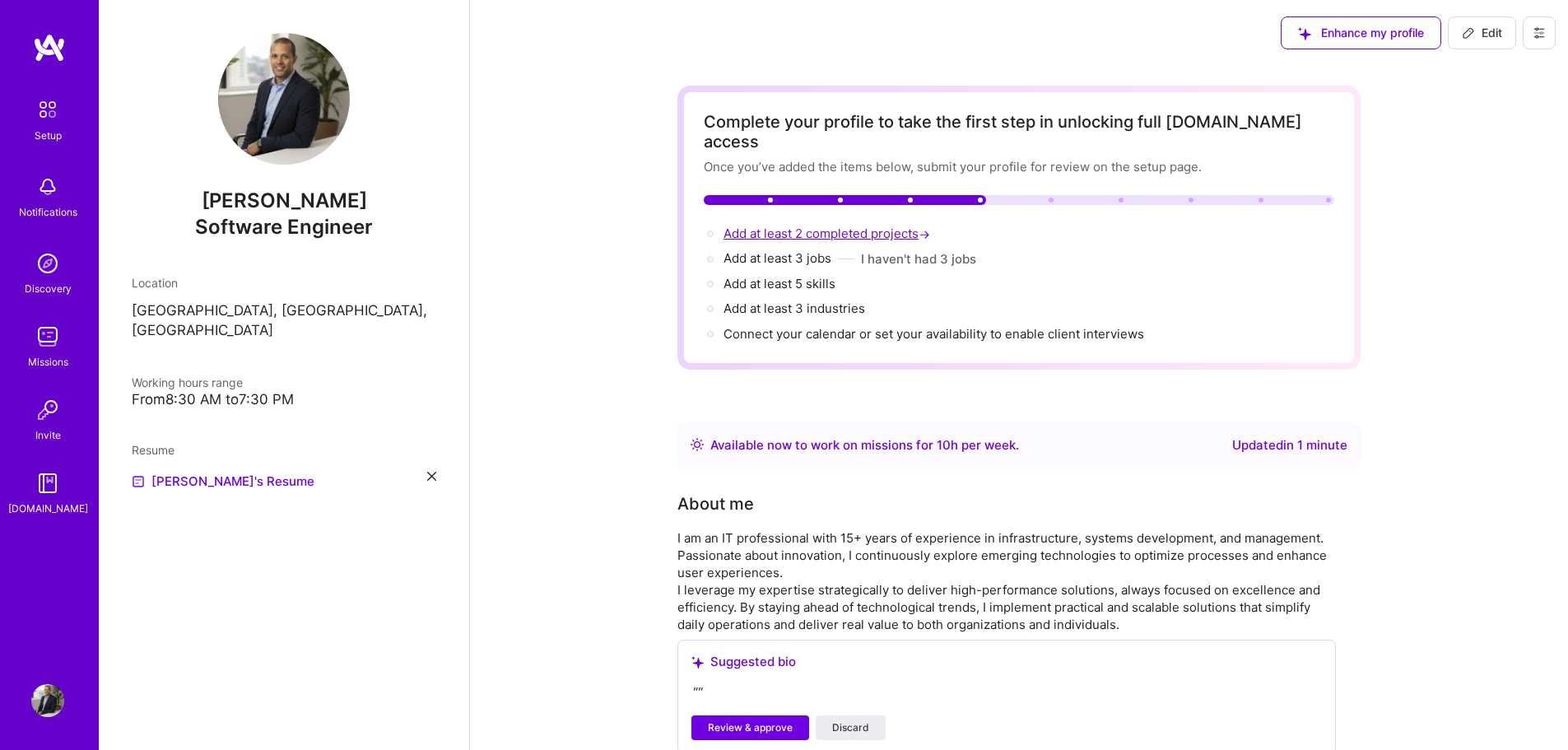
click at [785, 226] on span "Add at least 2 completed projects →" at bounding box center [829, 233] width 210 height 16
select select "US"
select select "Right Now"
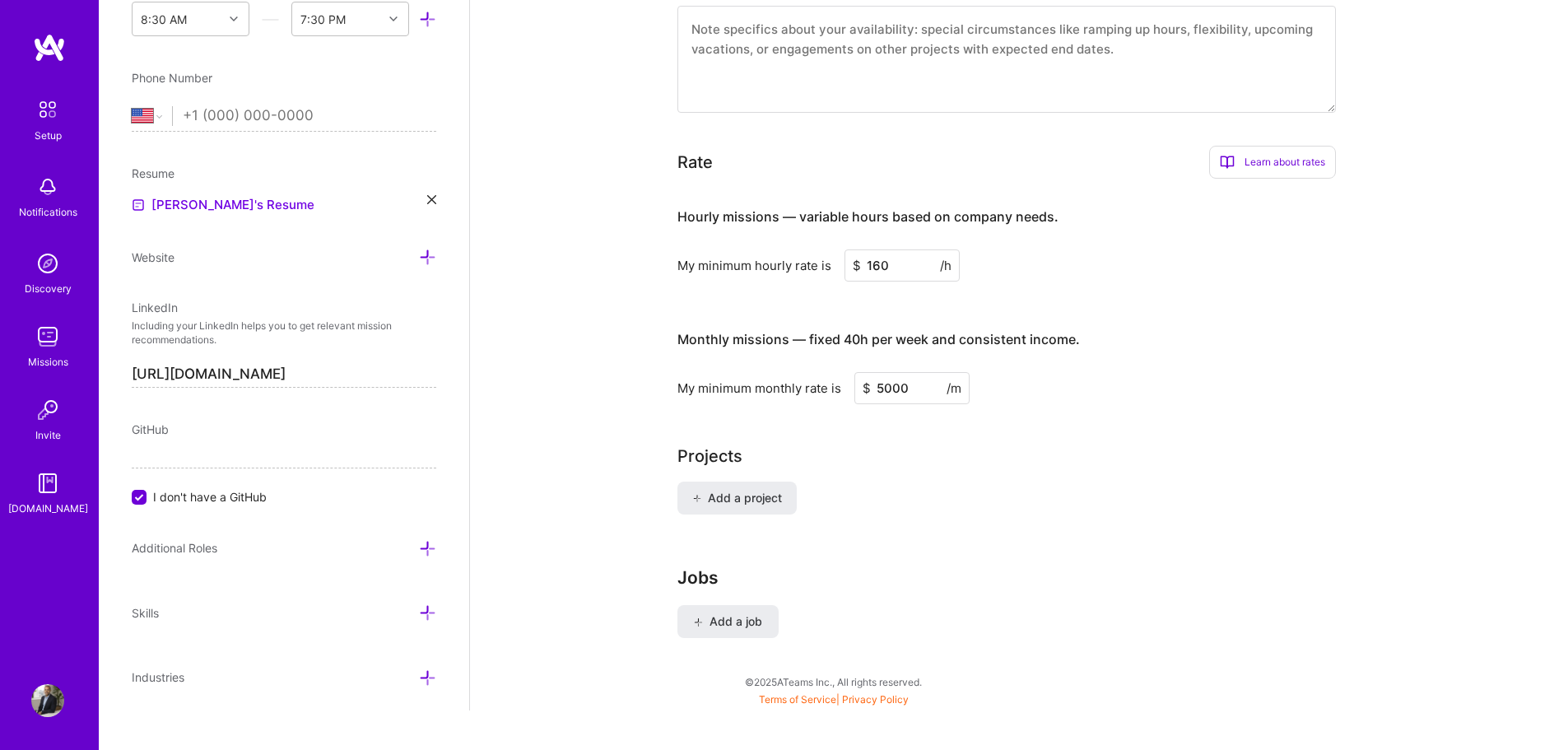
scroll to position [915, 0]
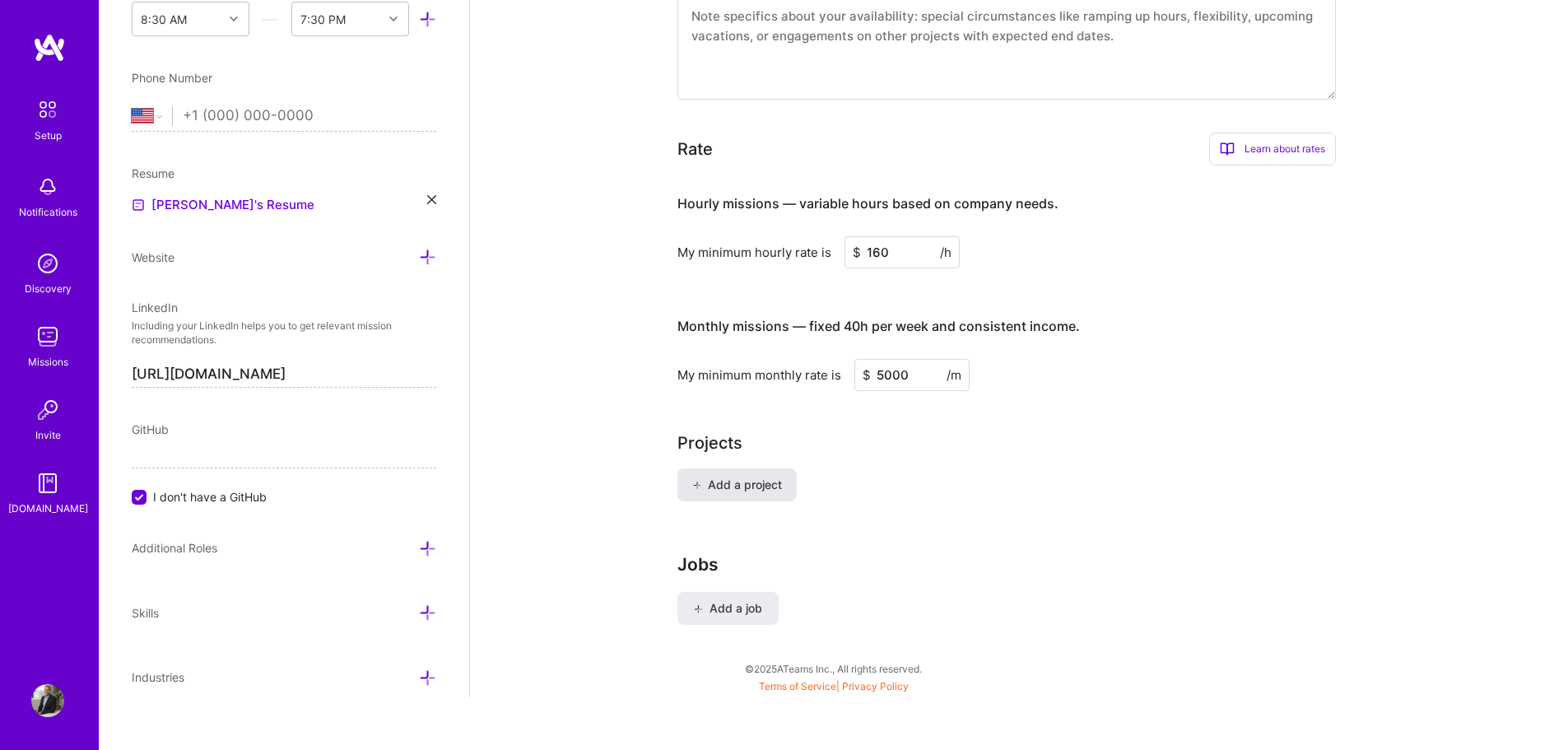
click at [771, 477] on span "Add a project" at bounding box center [738, 486] width 90 height 17
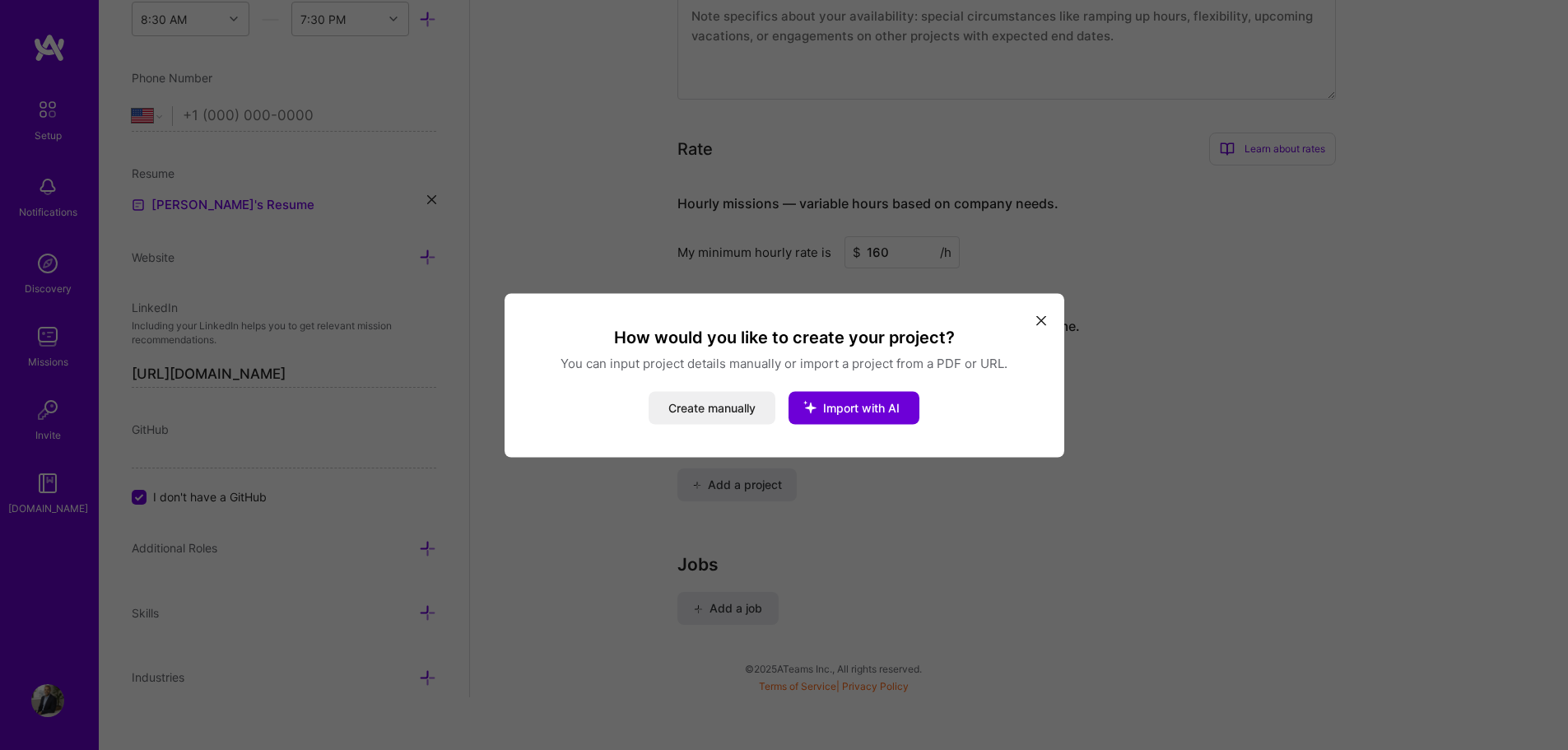
click at [862, 385] on div "How would you like to create your project? You can input project details manual…" at bounding box center [784, 375] width 520 height 98
click at [868, 403] on span "Import with AI" at bounding box center [861, 407] width 77 height 14
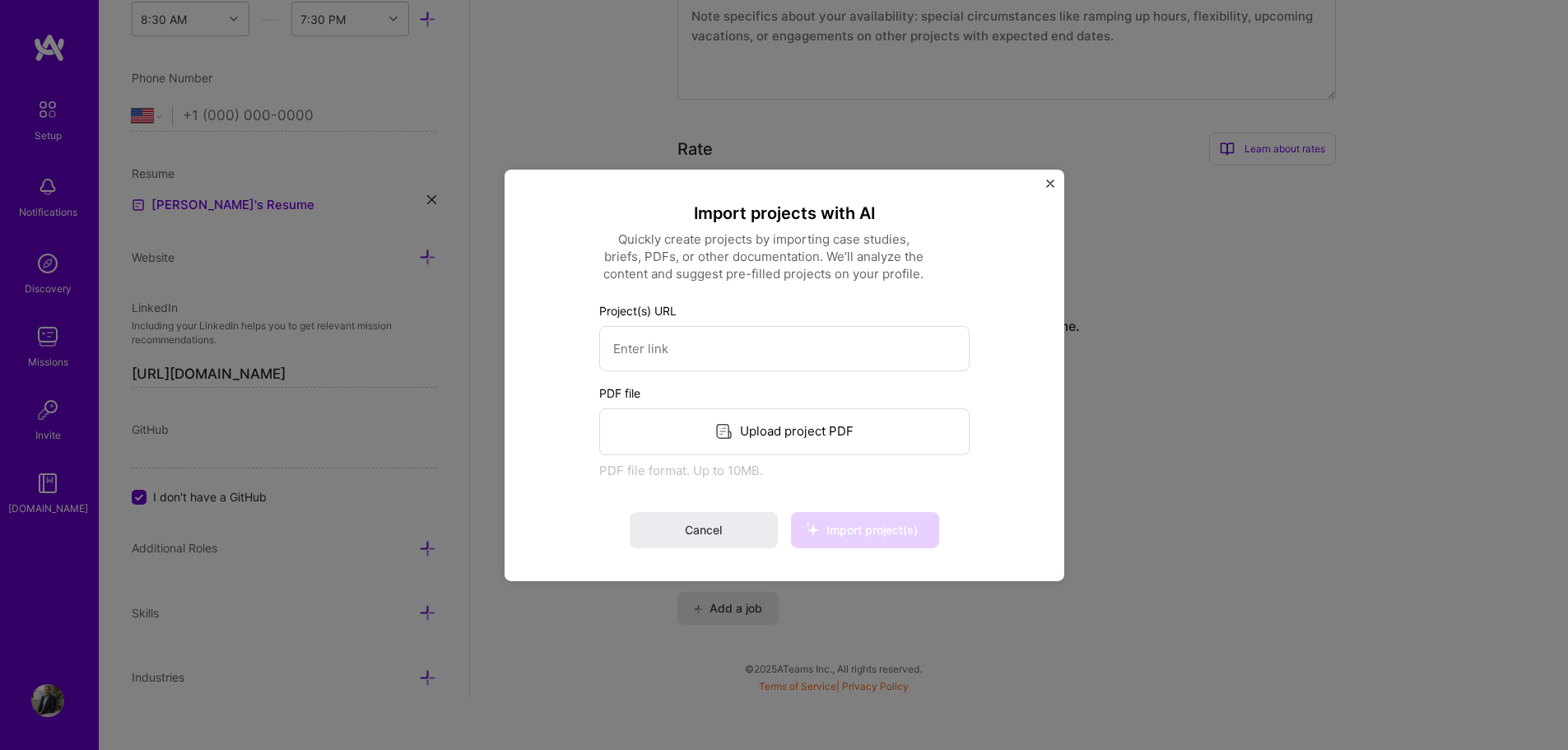
click at [823, 434] on div "Upload project PDF" at bounding box center [784, 431] width 370 height 47
click at [840, 539] on button "Import project(s)" at bounding box center [865, 530] width 148 height 37
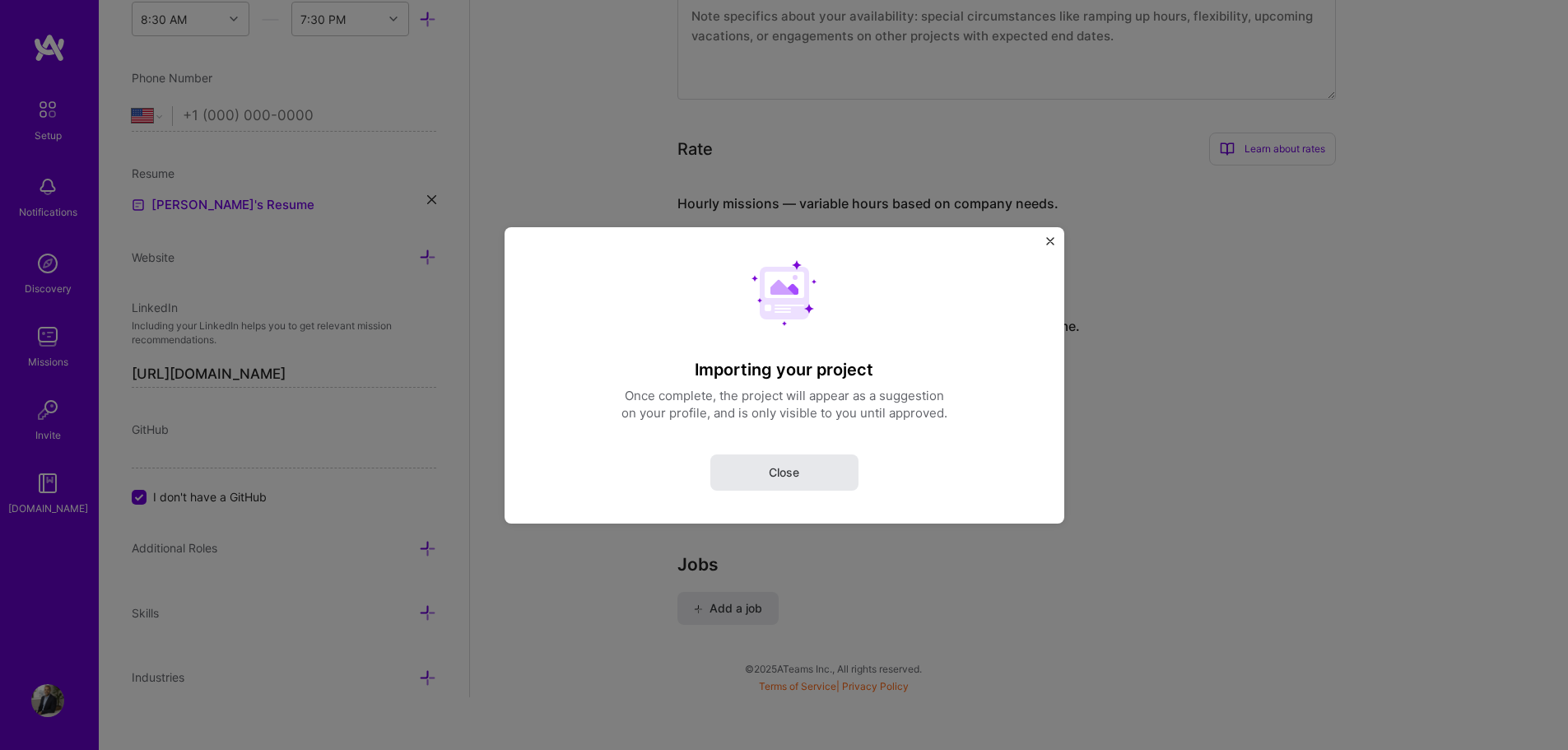
click at [811, 478] on button "Close" at bounding box center [784, 472] width 148 height 37
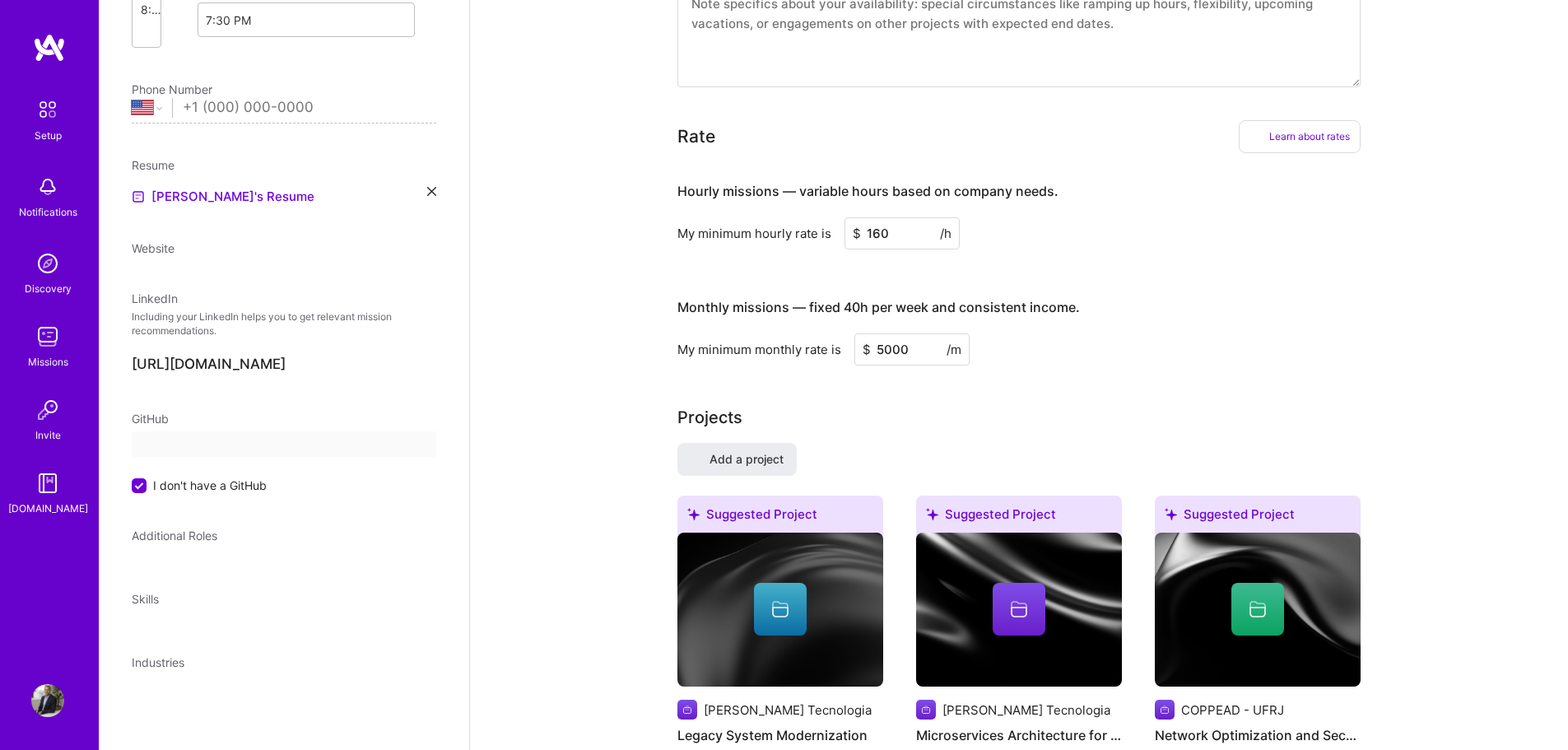
scroll to position [108, 0]
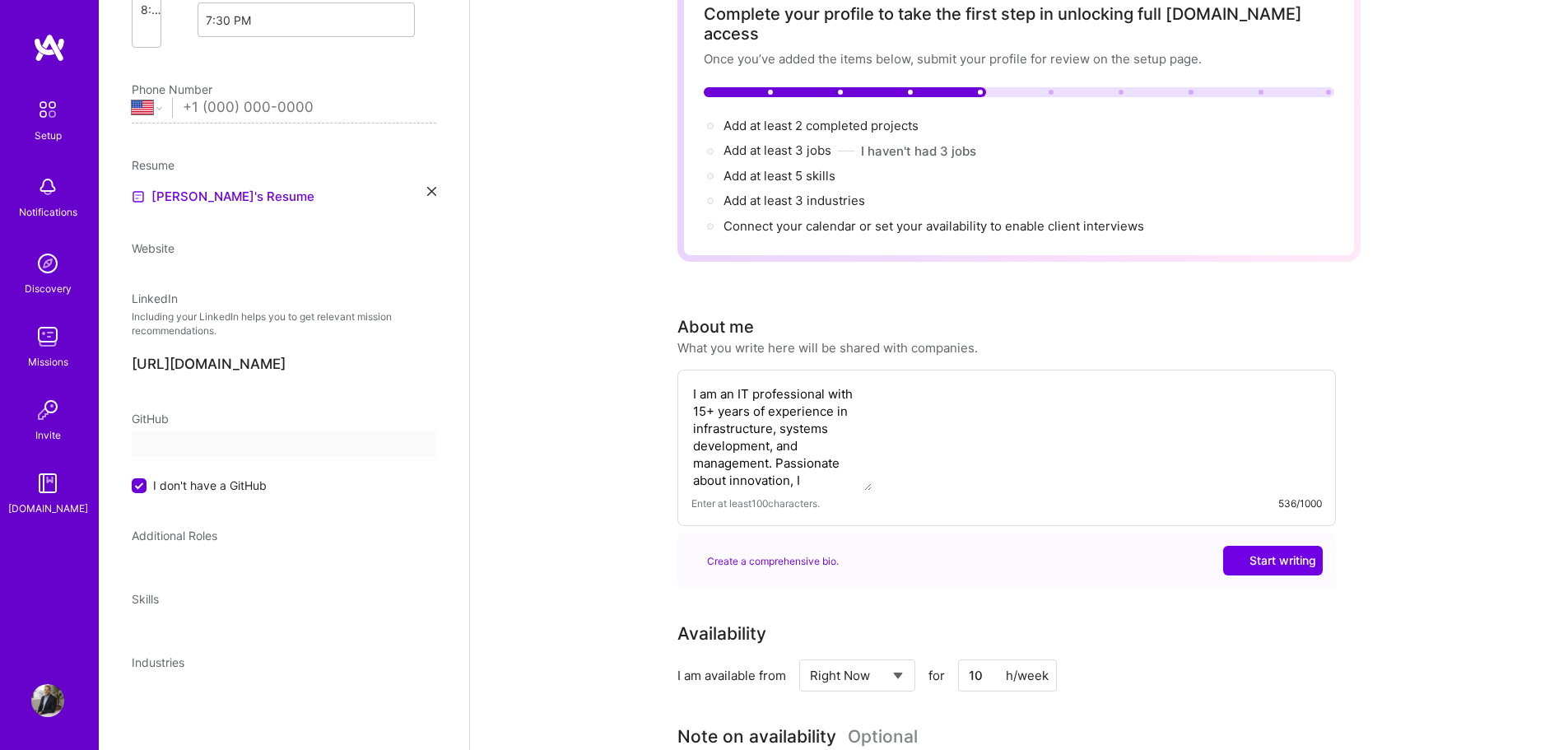
select select "US"
select select "Right Now"
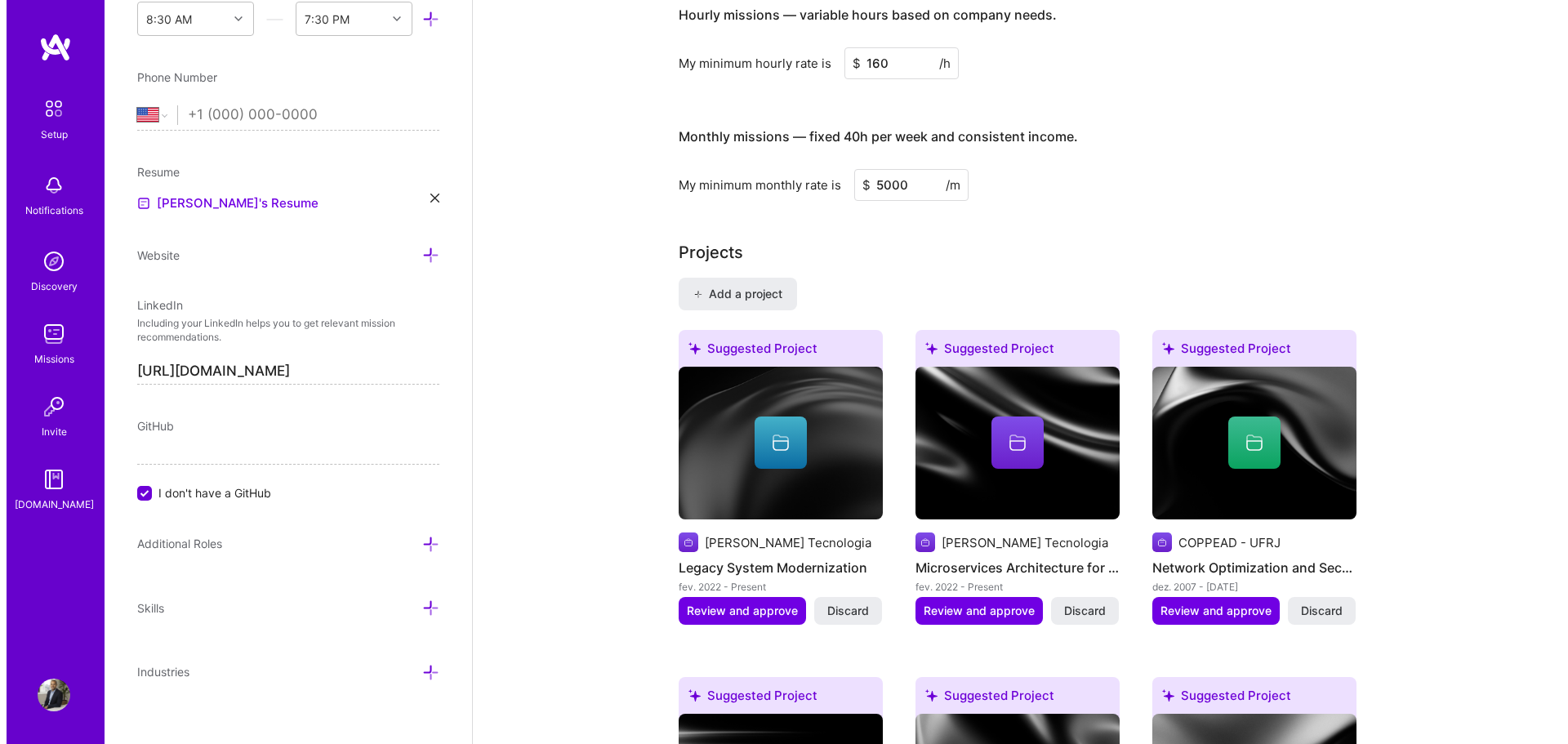
scroll to position [1169, 0]
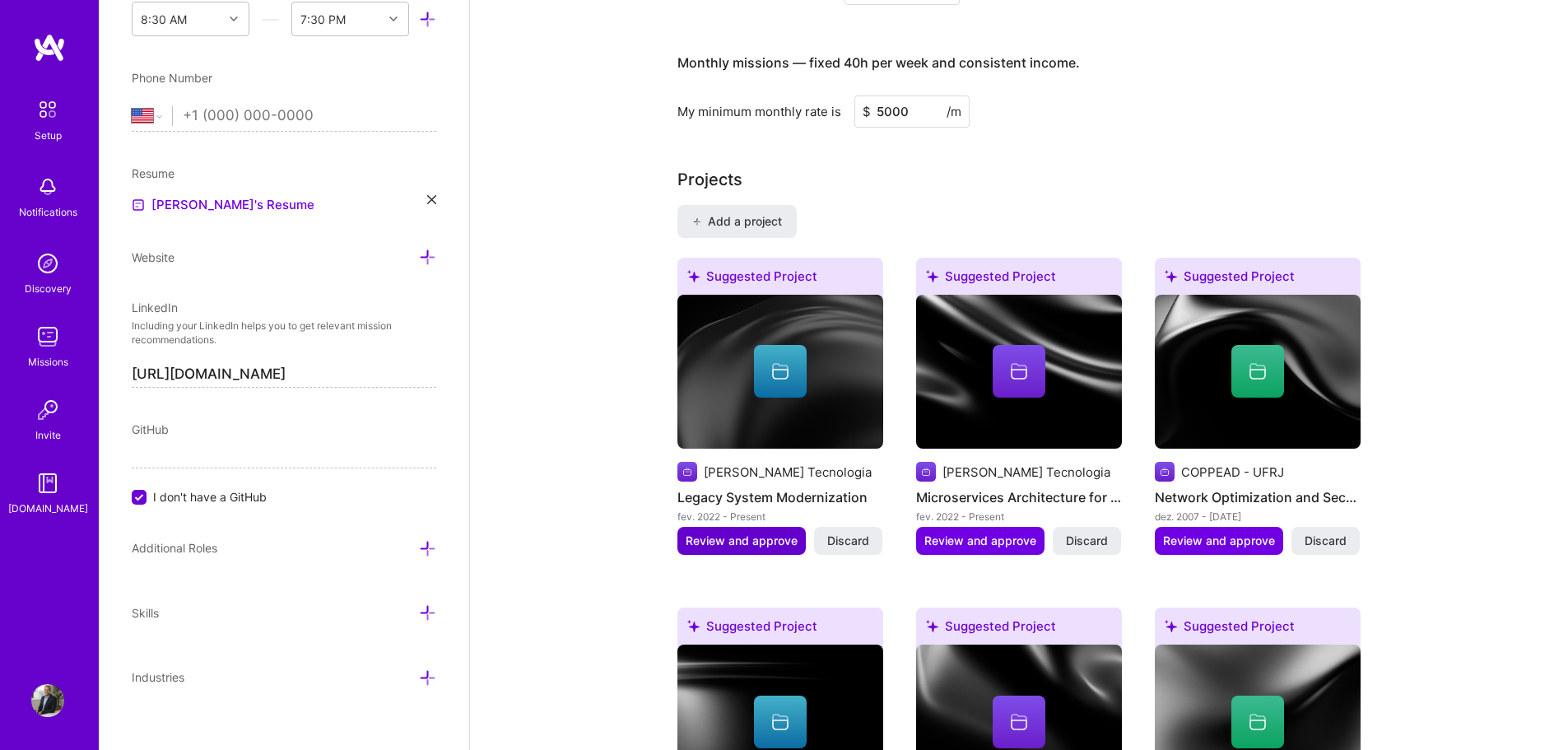
click at [718, 532] on span "Review and approve" at bounding box center [741, 541] width 112 height 17
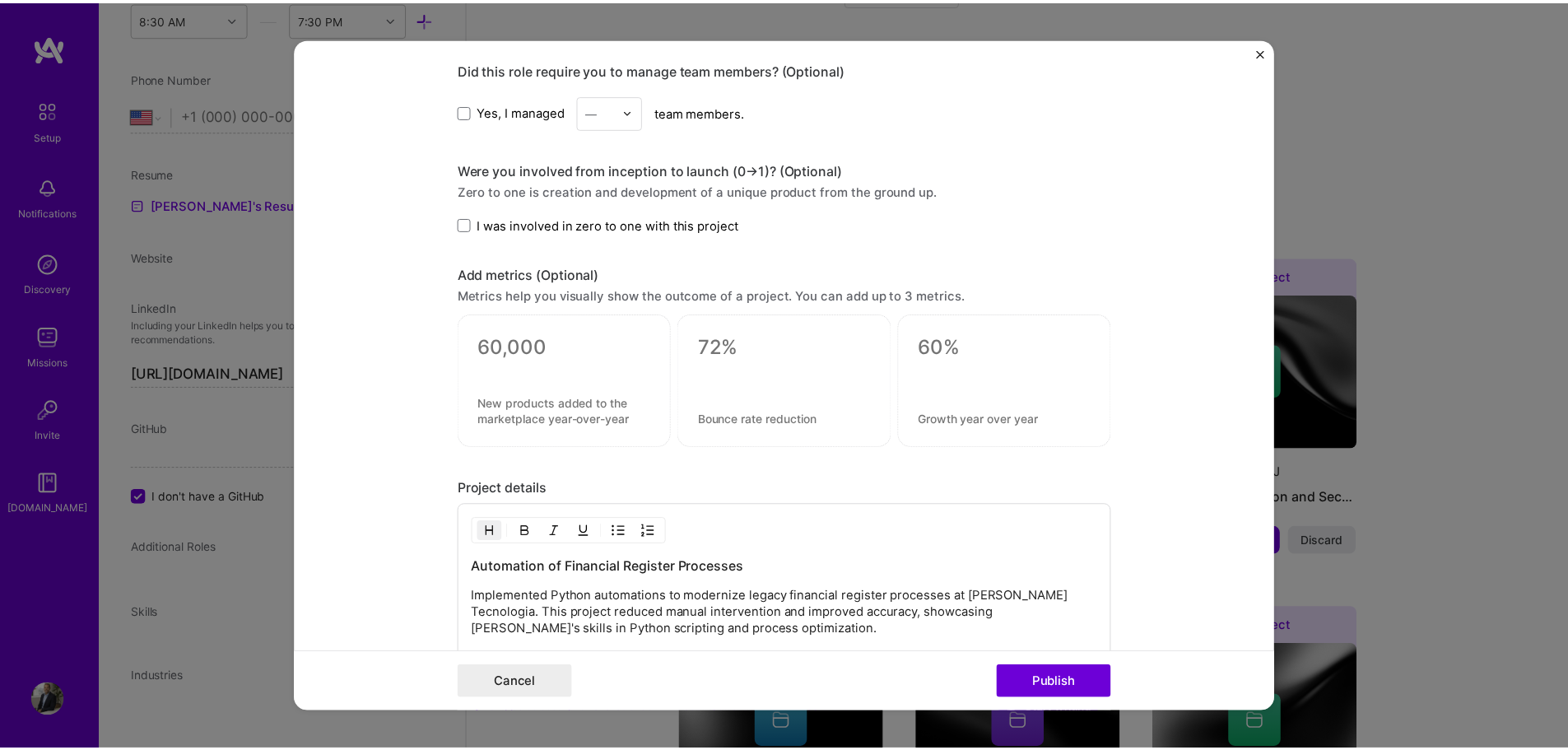
scroll to position [991, 0]
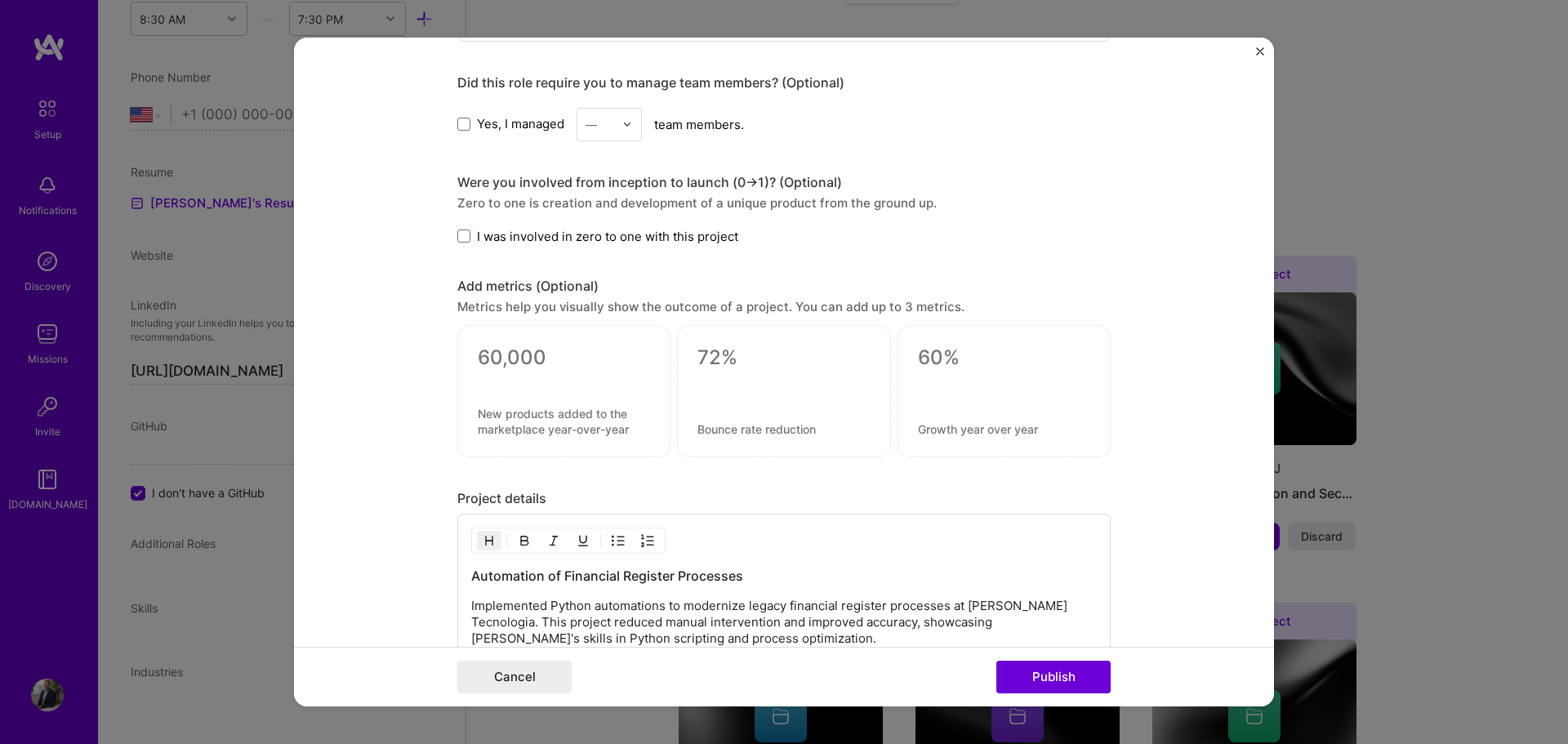
click at [1258, 47] on img "Close" at bounding box center [1259, 51] width 8 height 8
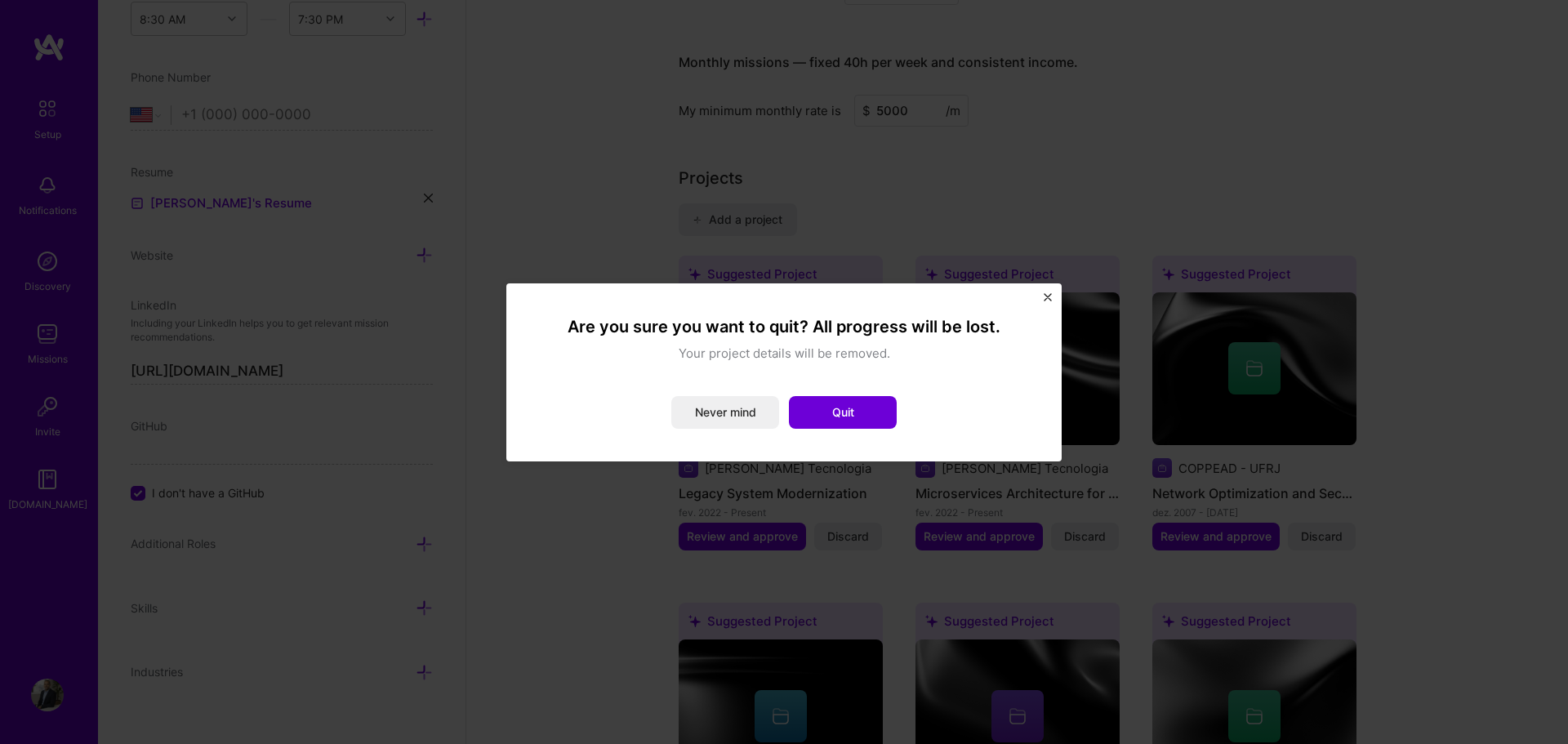
click at [1044, 298] on img "Close" at bounding box center [1048, 297] width 8 height 8
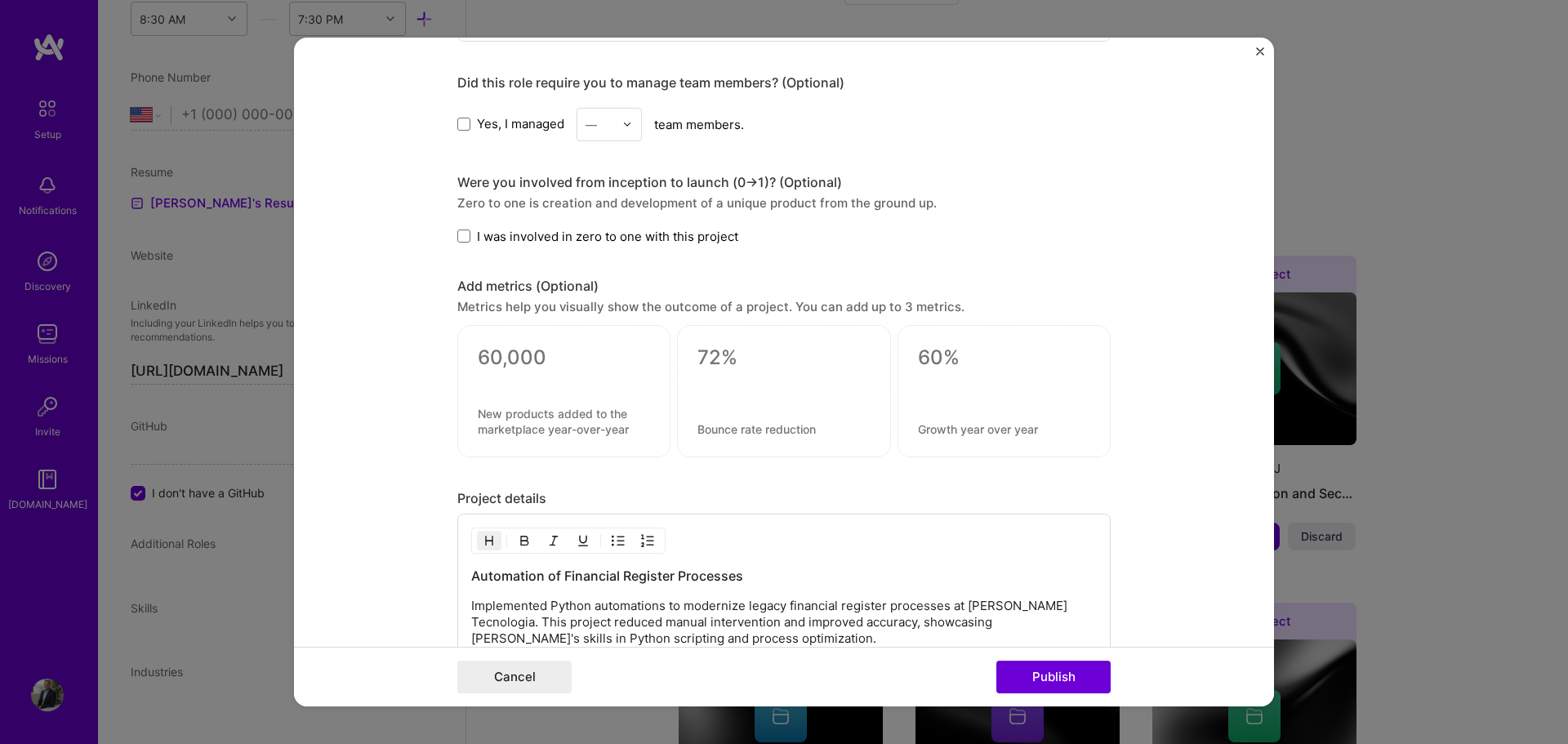
click at [1263, 53] on img "Close" at bounding box center [1259, 51] width 8 height 8
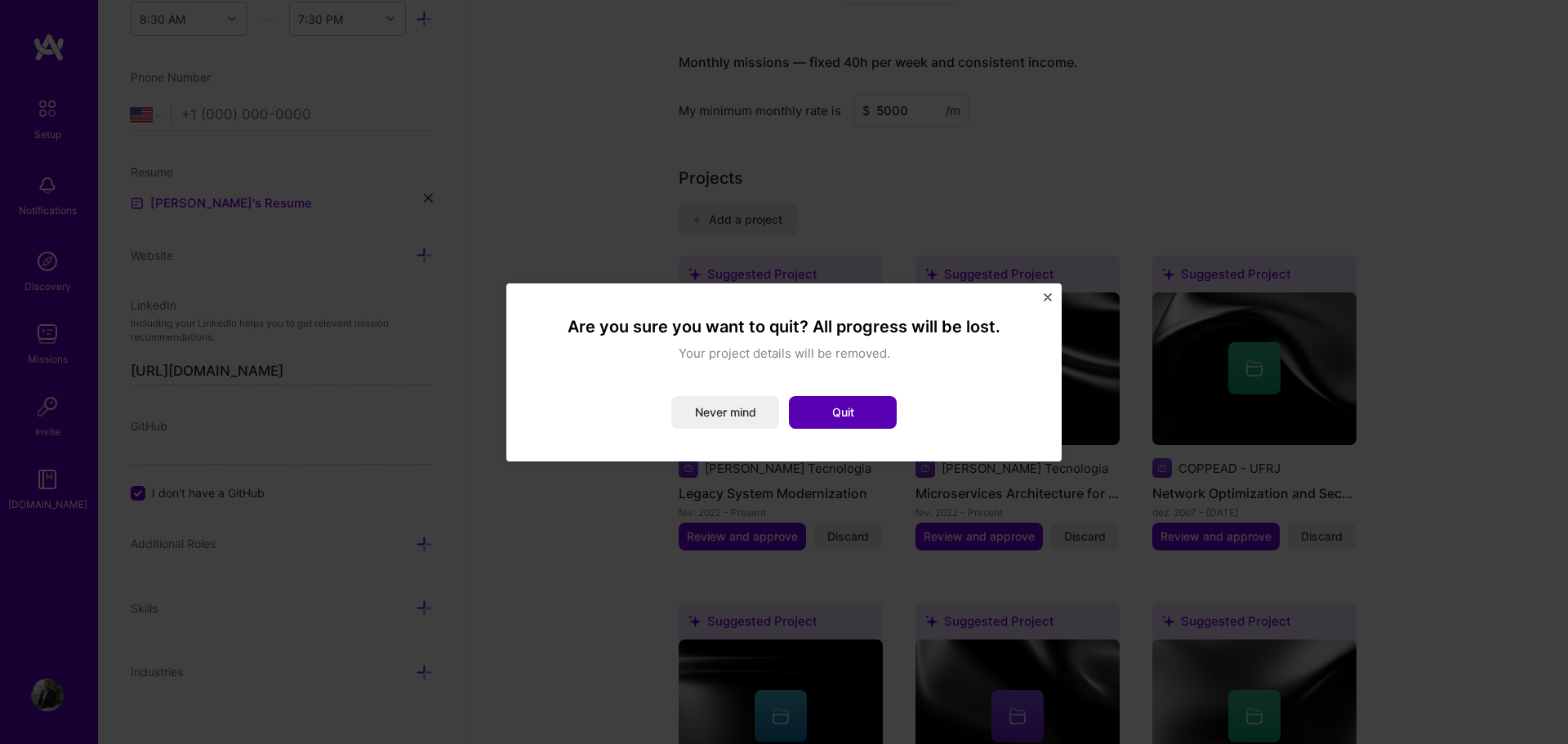
click at [872, 406] on button "Quit" at bounding box center [843, 412] width 108 height 33
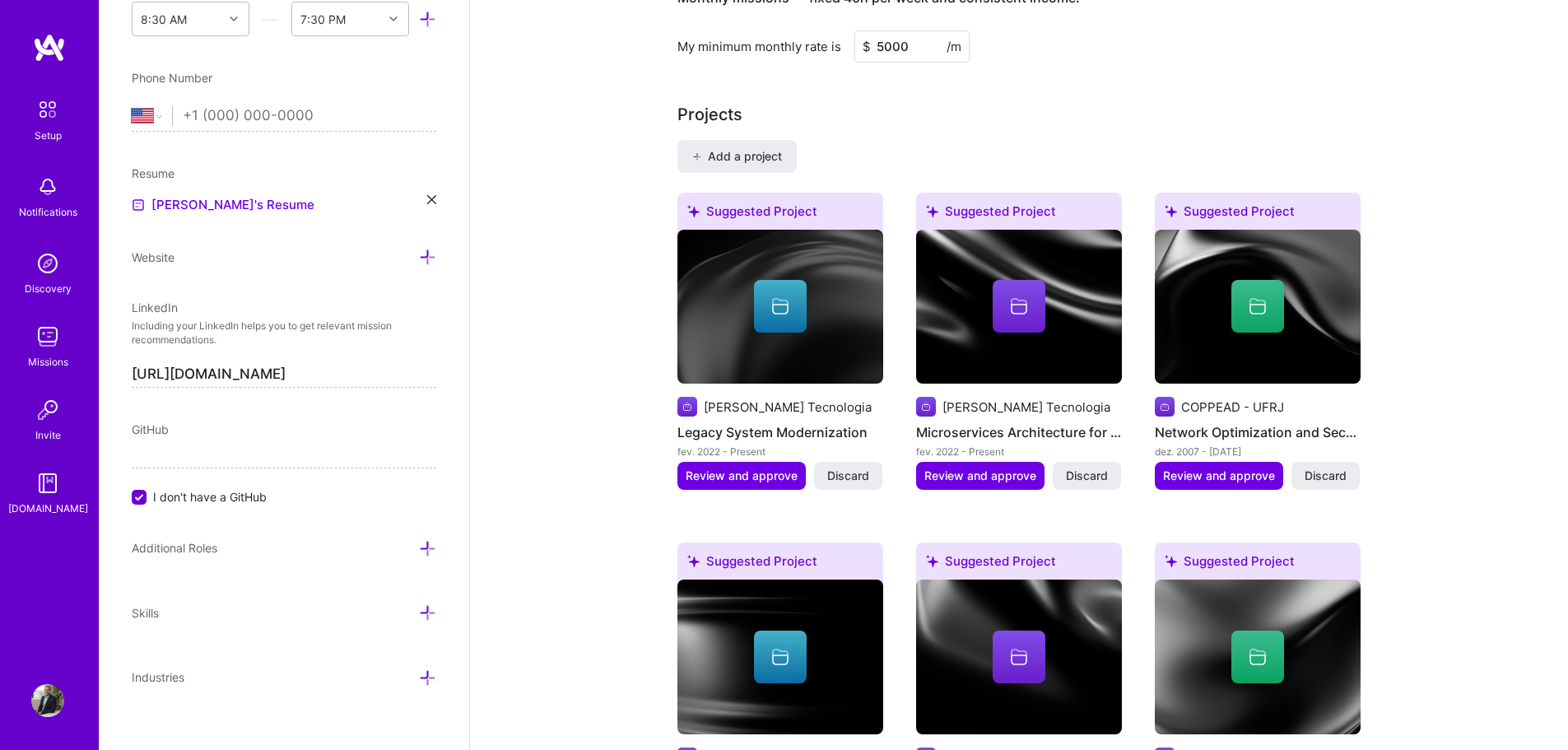
scroll to position [1278, 0]
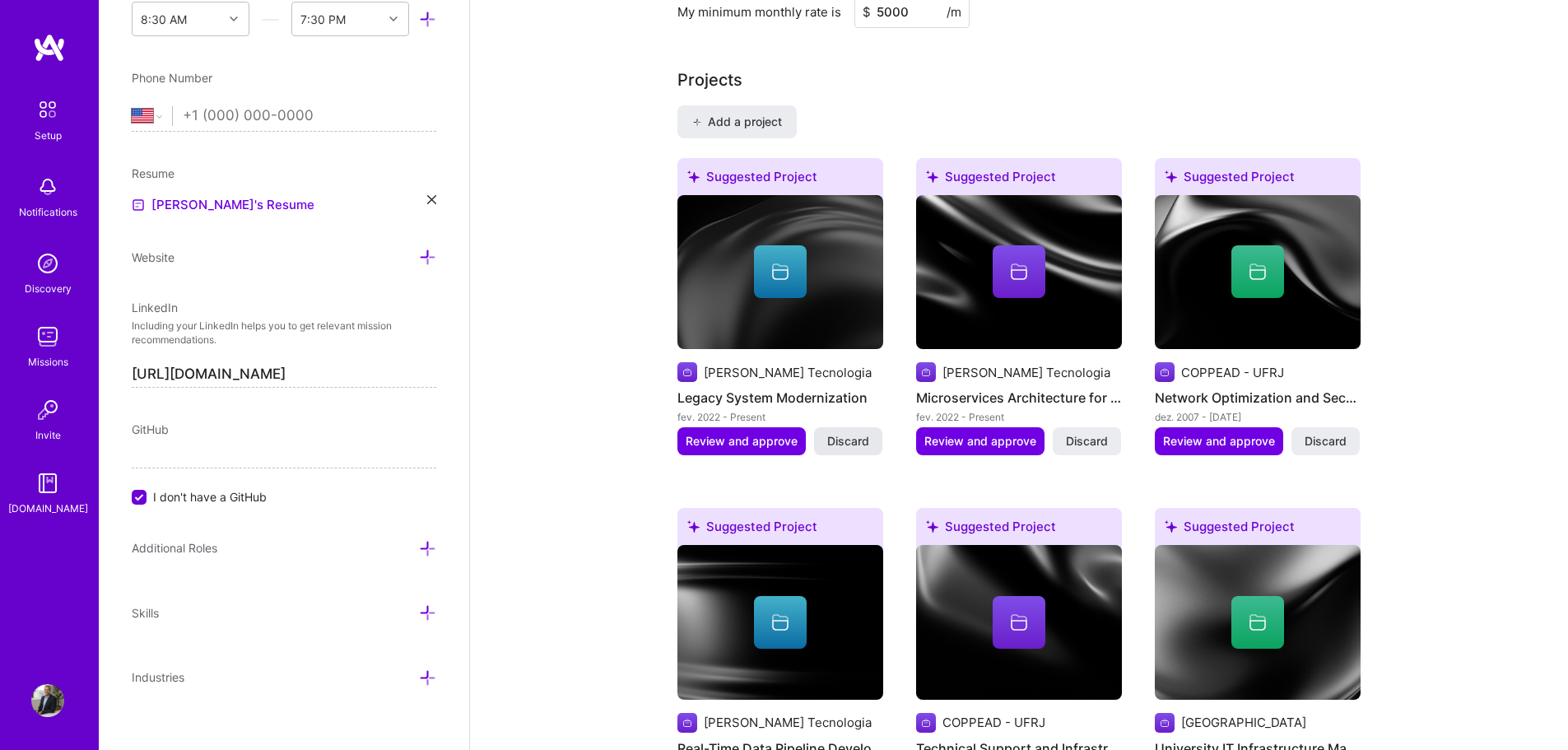
click at [852, 433] on span "Discard" at bounding box center [848, 442] width 42 height 17
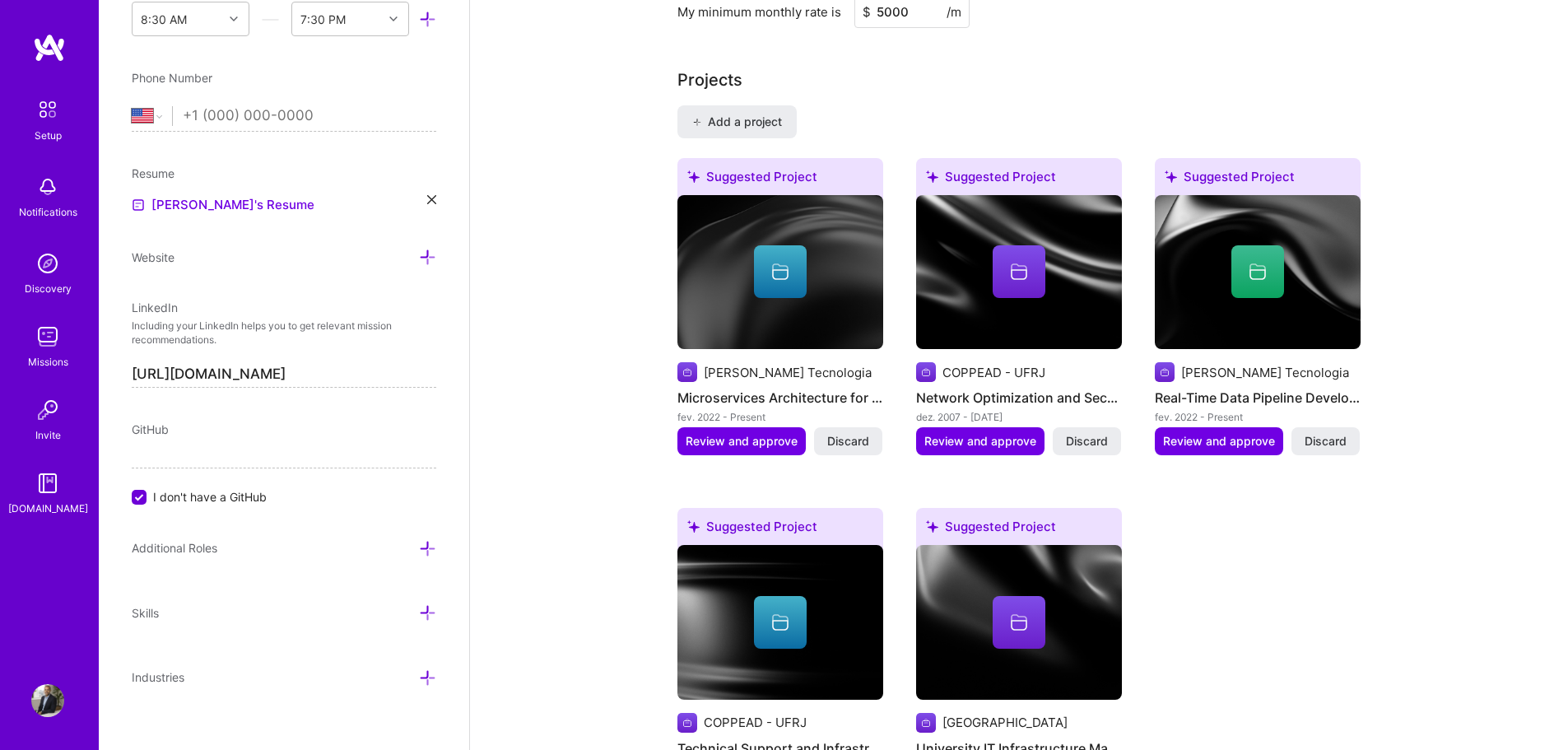
click at [852, 433] on span "Discard" at bounding box center [848, 442] width 42 height 17
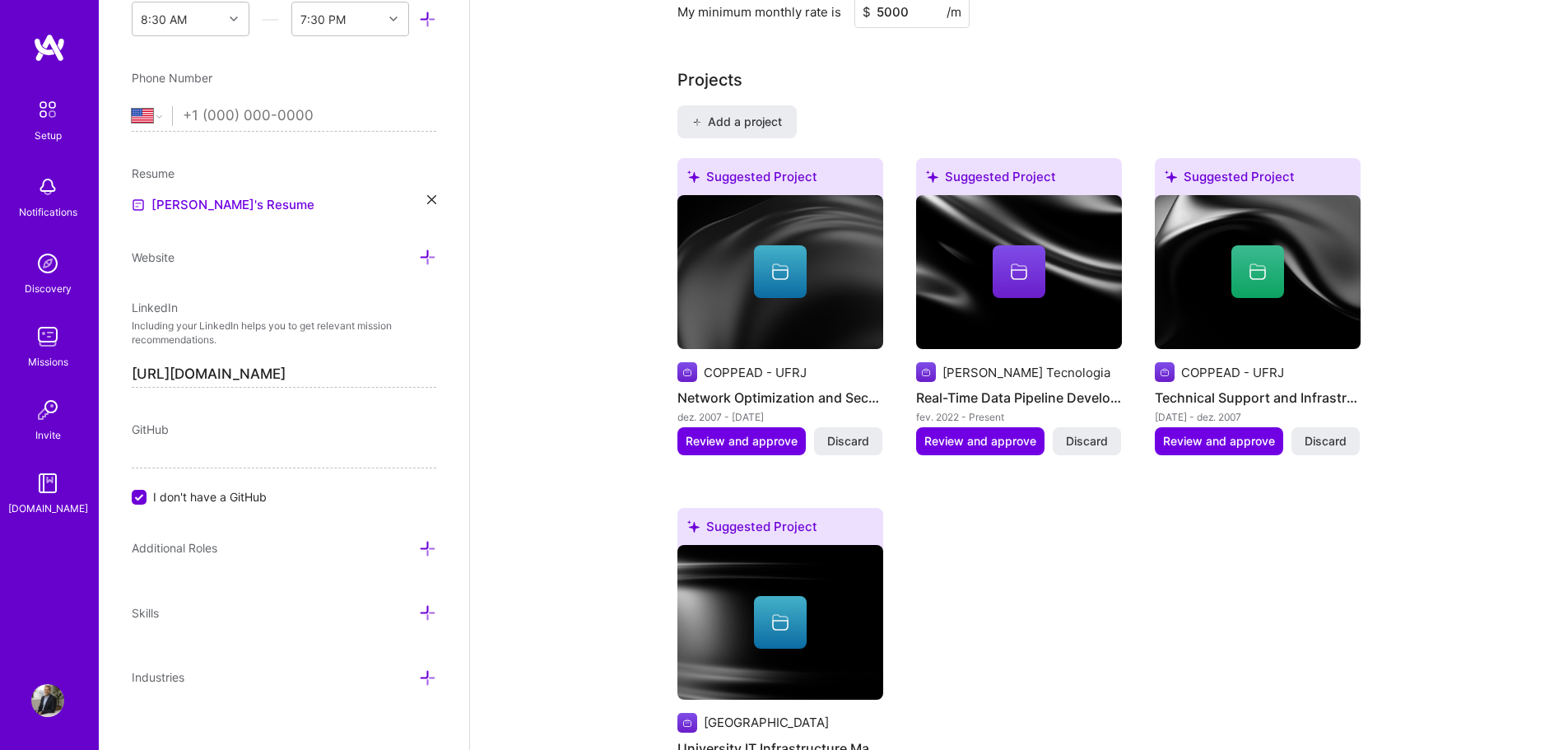
click at [852, 433] on span "Discard" at bounding box center [848, 442] width 42 height 17
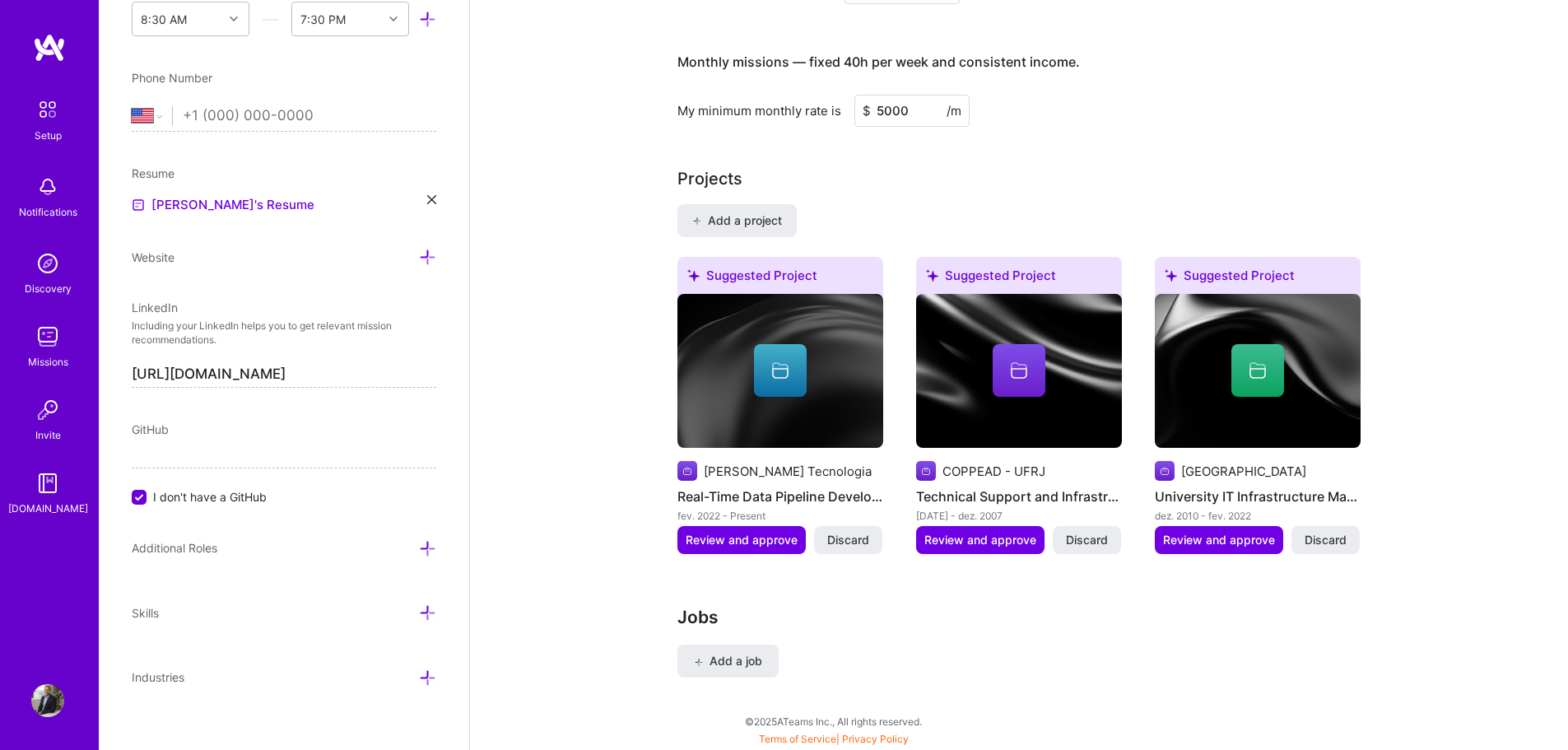
scroll to position [1175, 0]
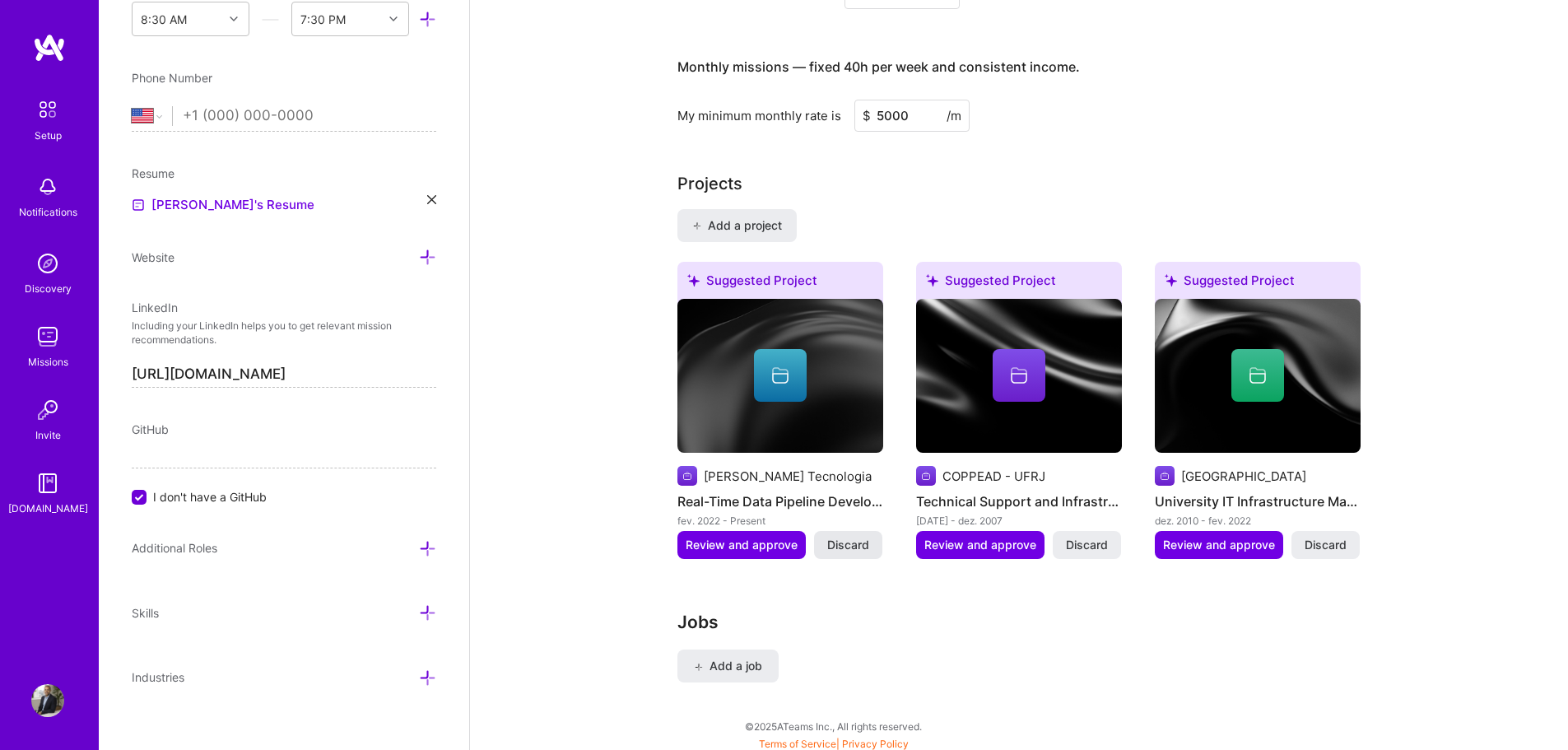
click at [860, 537] on span "Discard" at bounding box center [848, 546] width 42 height 17
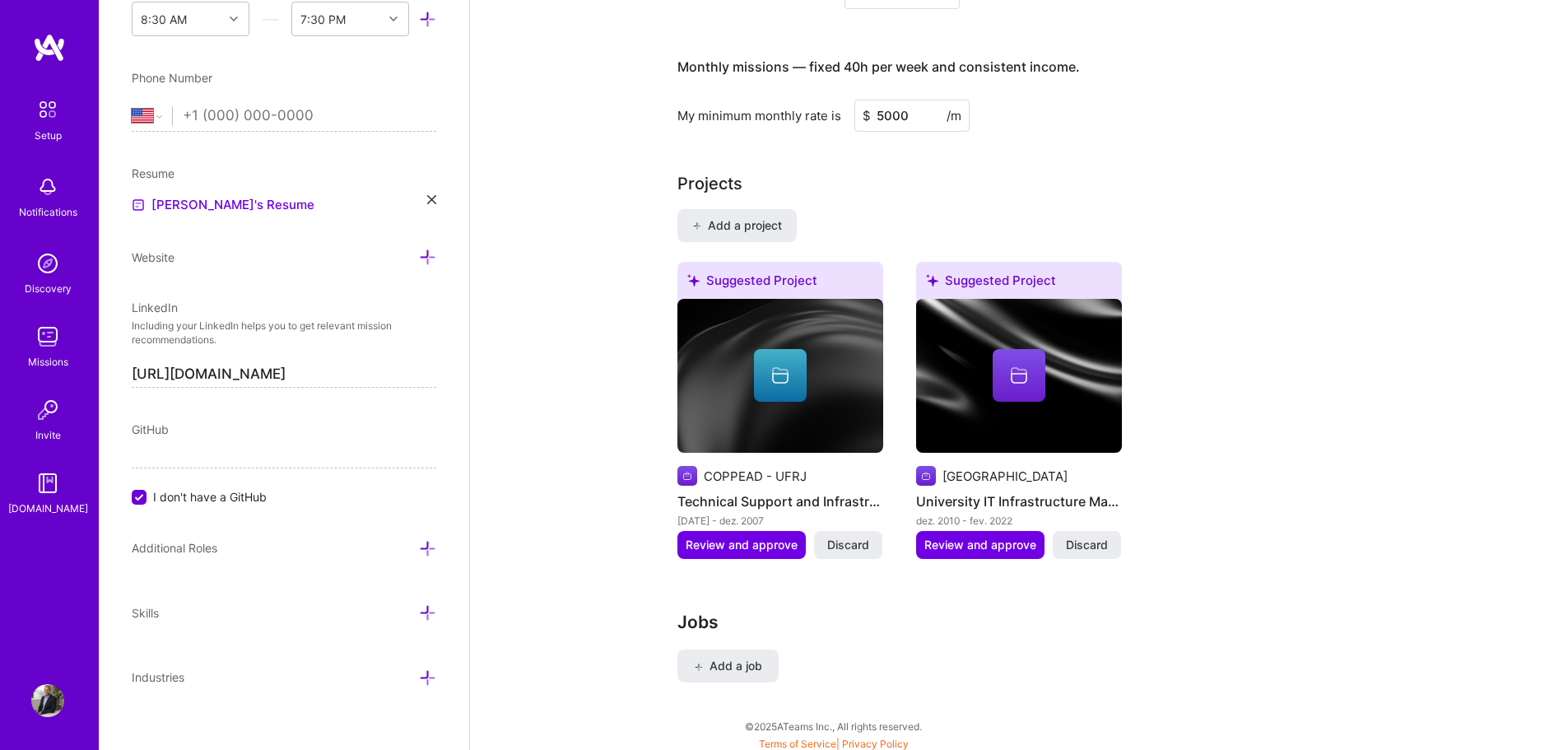
click at [860, 537] on span "Discard" at bounding box center [848, 546] width 42 height 17
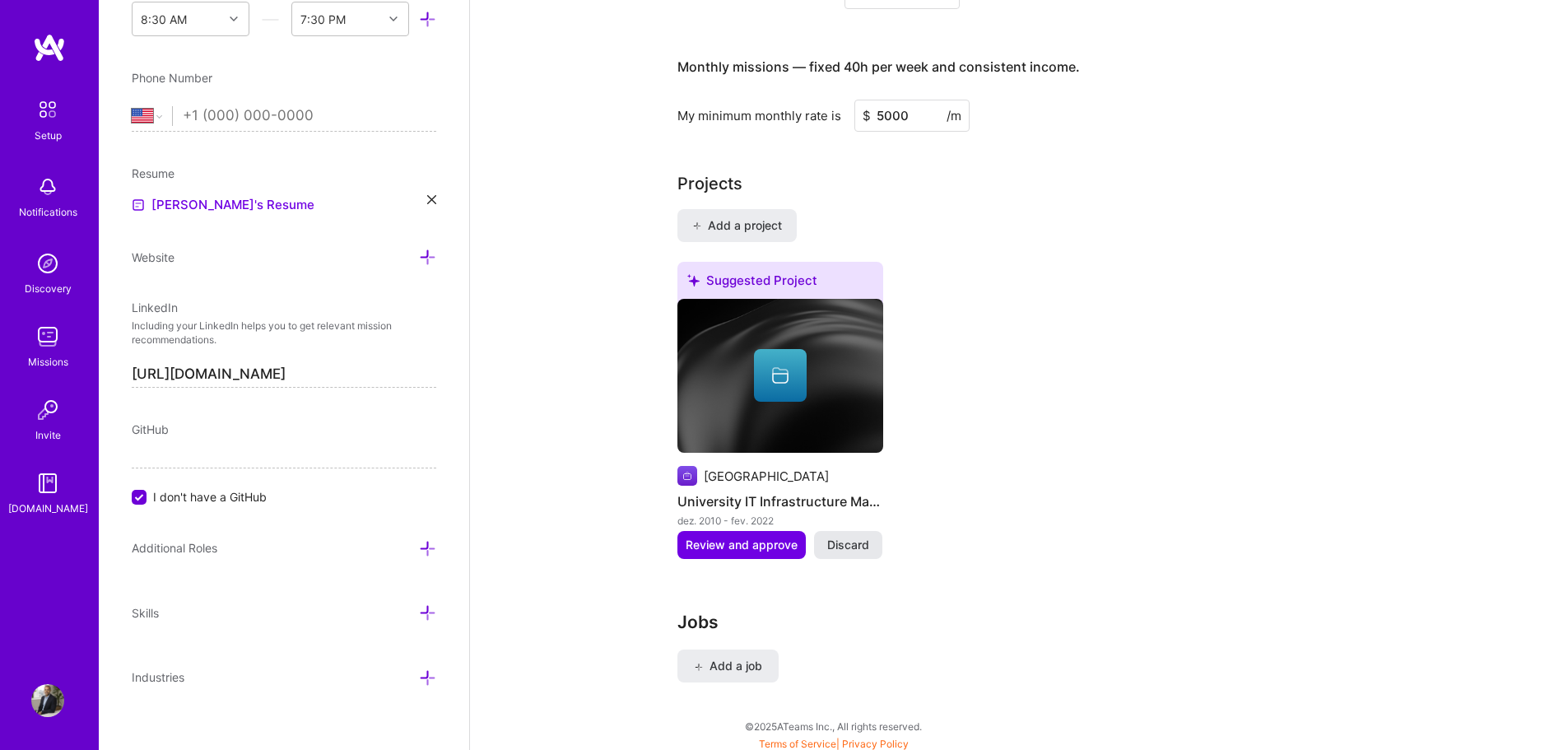
click at [857, 542] on span "Discard" at bounding box center [848, 546] width 42 height 17
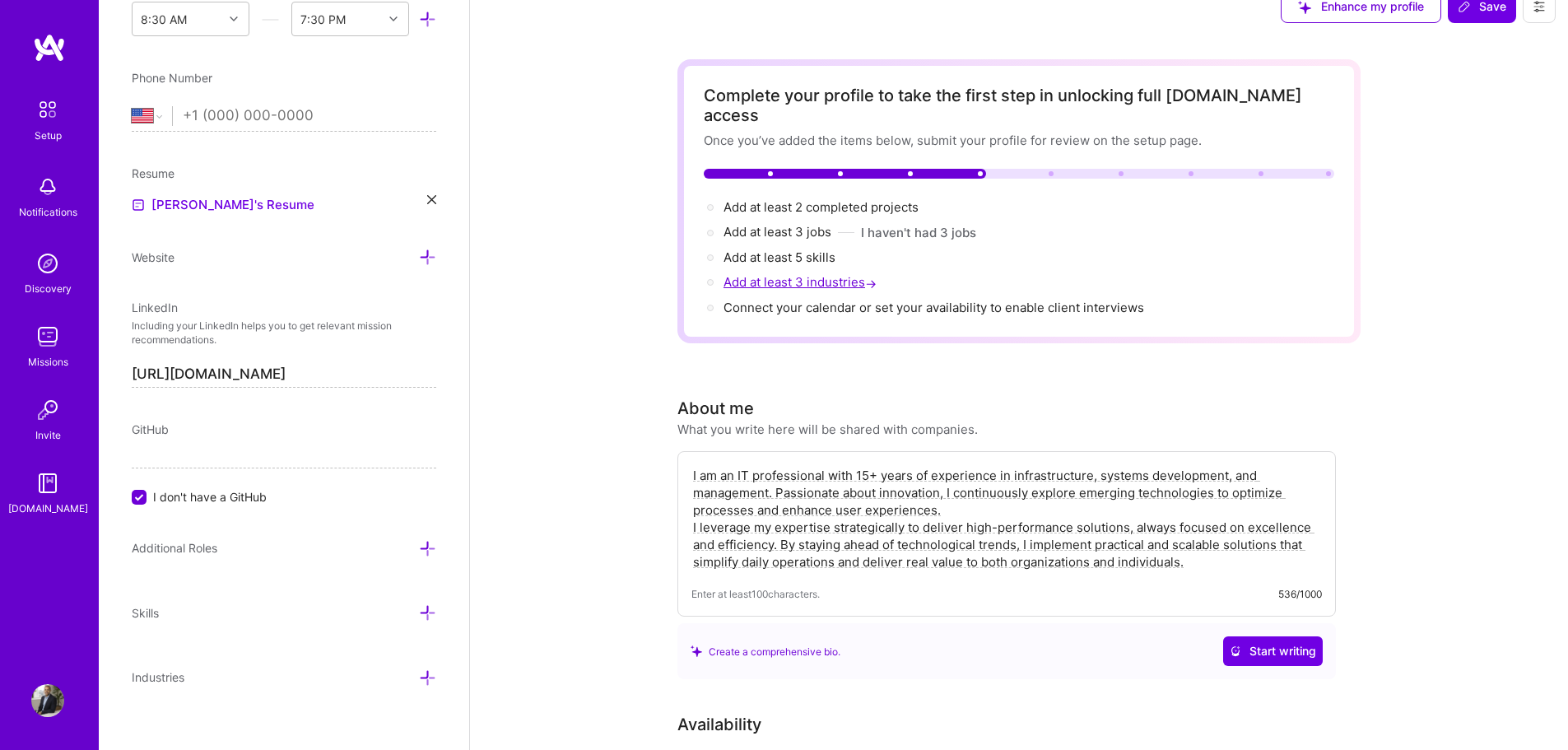
scroll to position [0, 0]
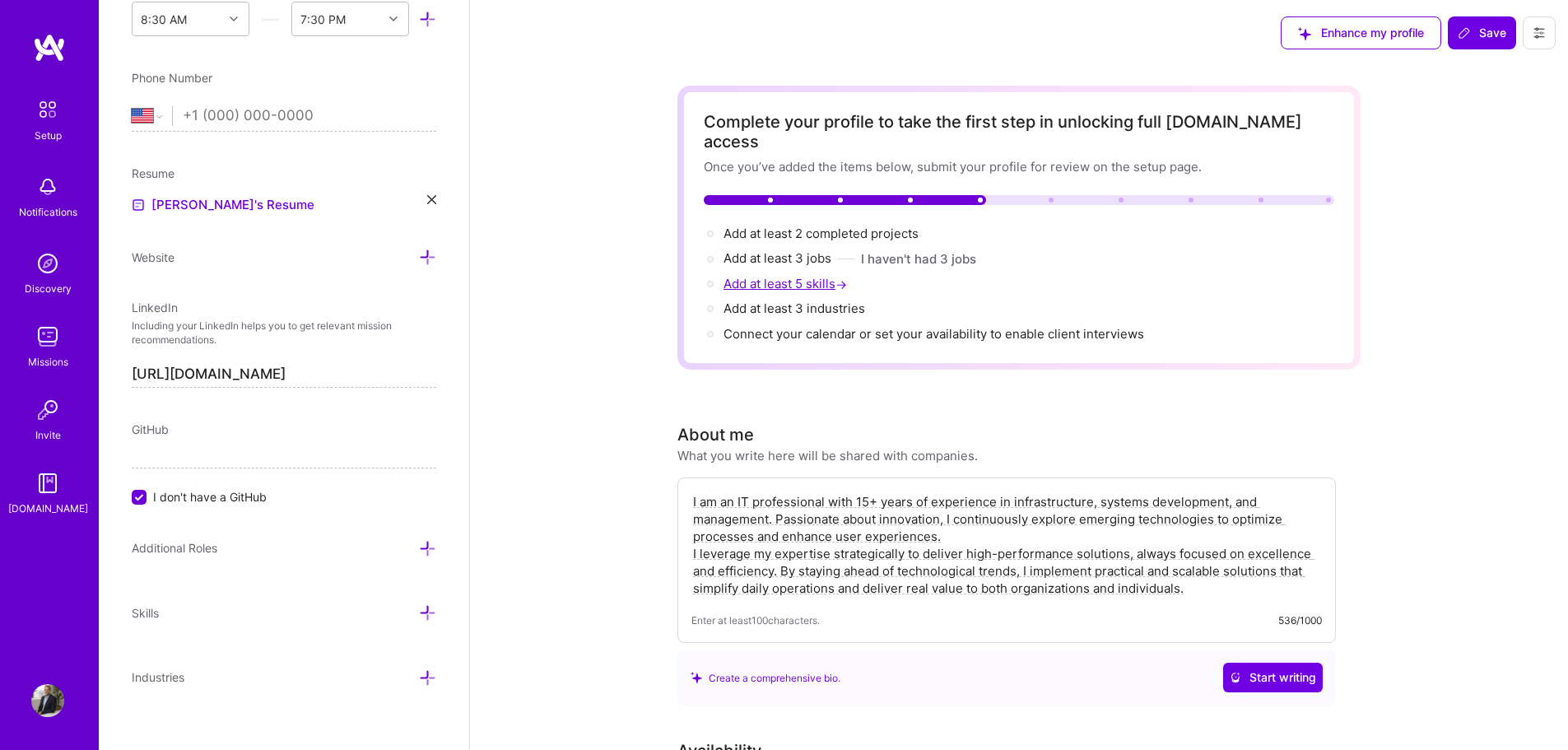
click at [807, 276] on span "Add at least 5 skills →" at bounding box center [786, 283] width 127 height 16
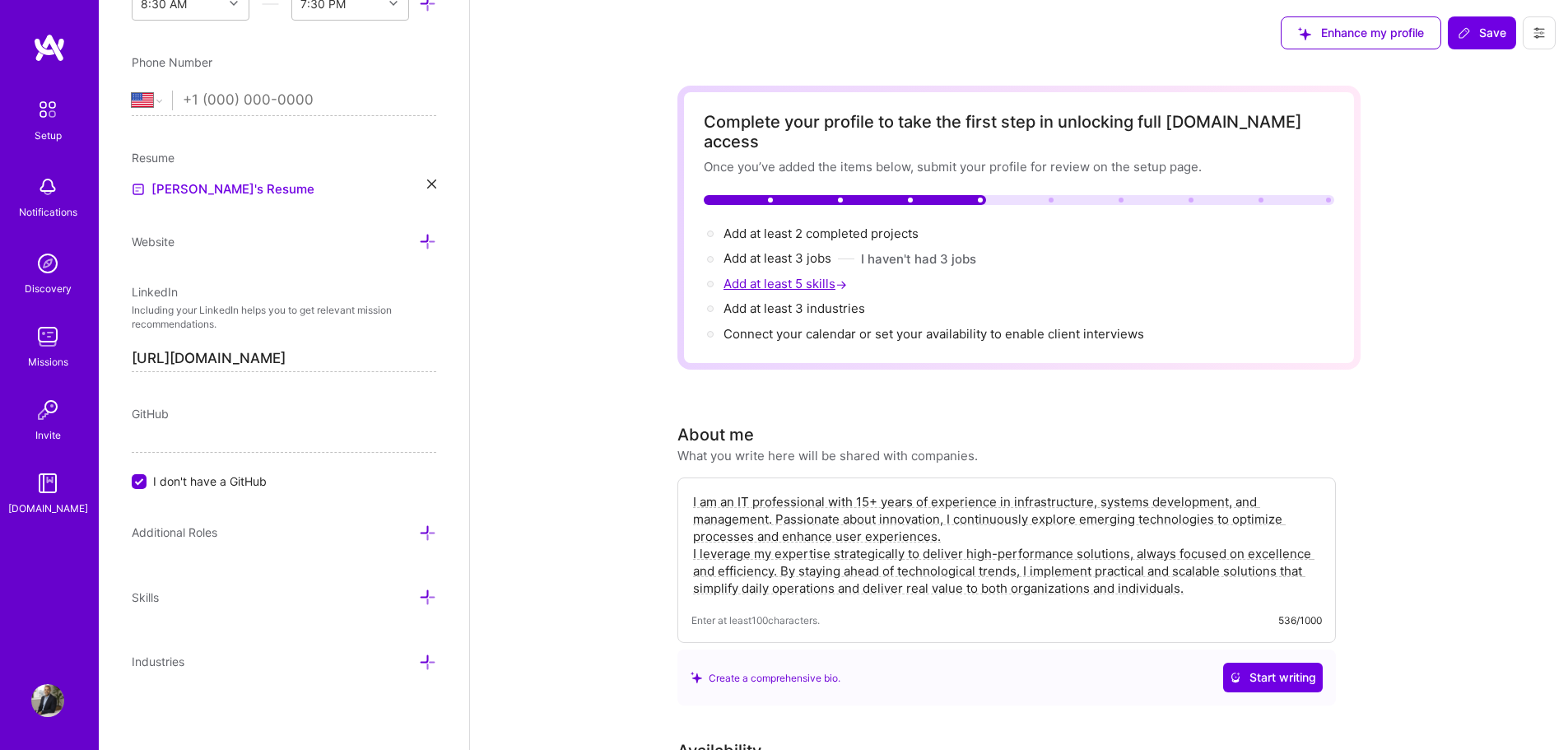
click at [807, 276] on span "Add at least 5 skills →" at bounding box center [786, 283] width 127 height 16
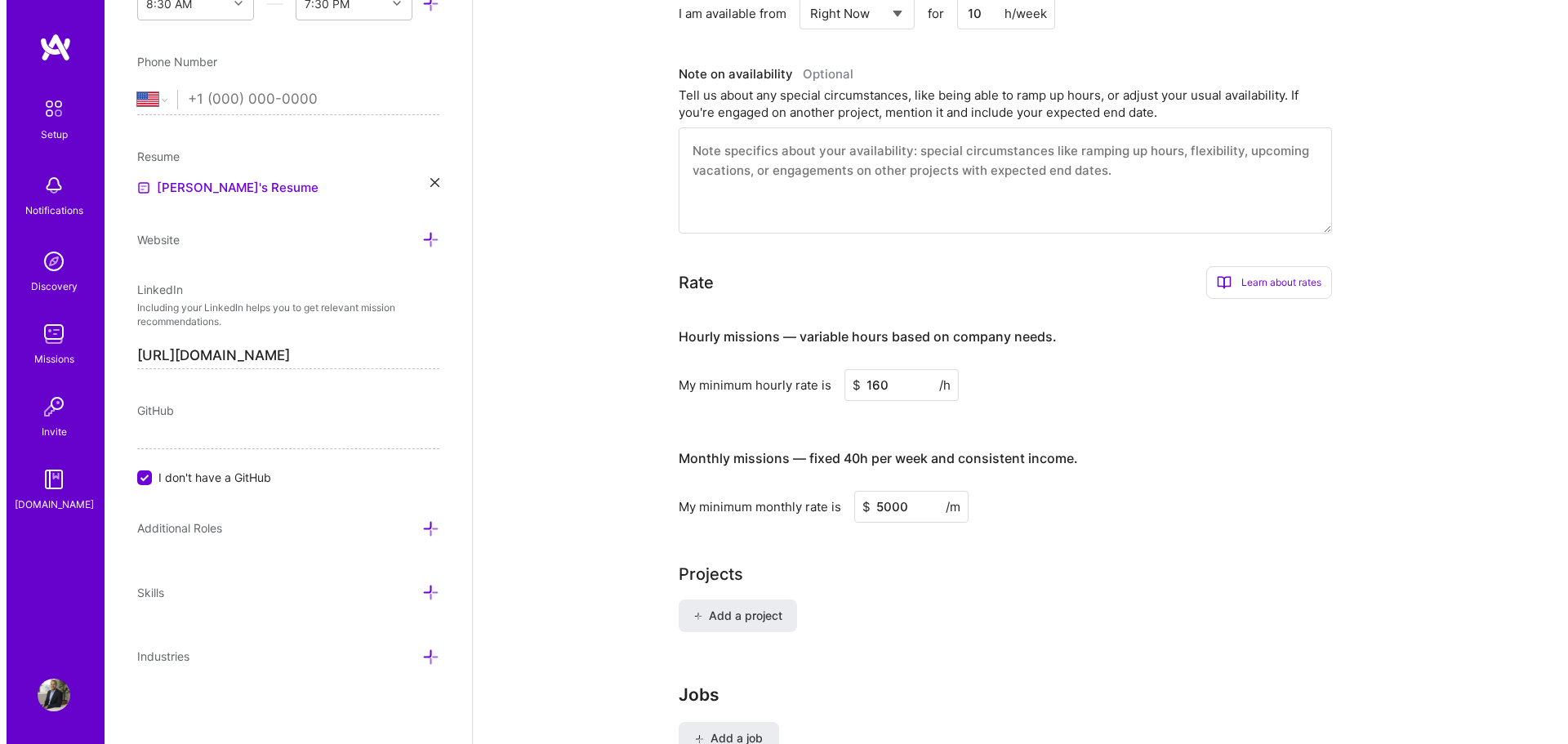
scroll to position [908, 0]
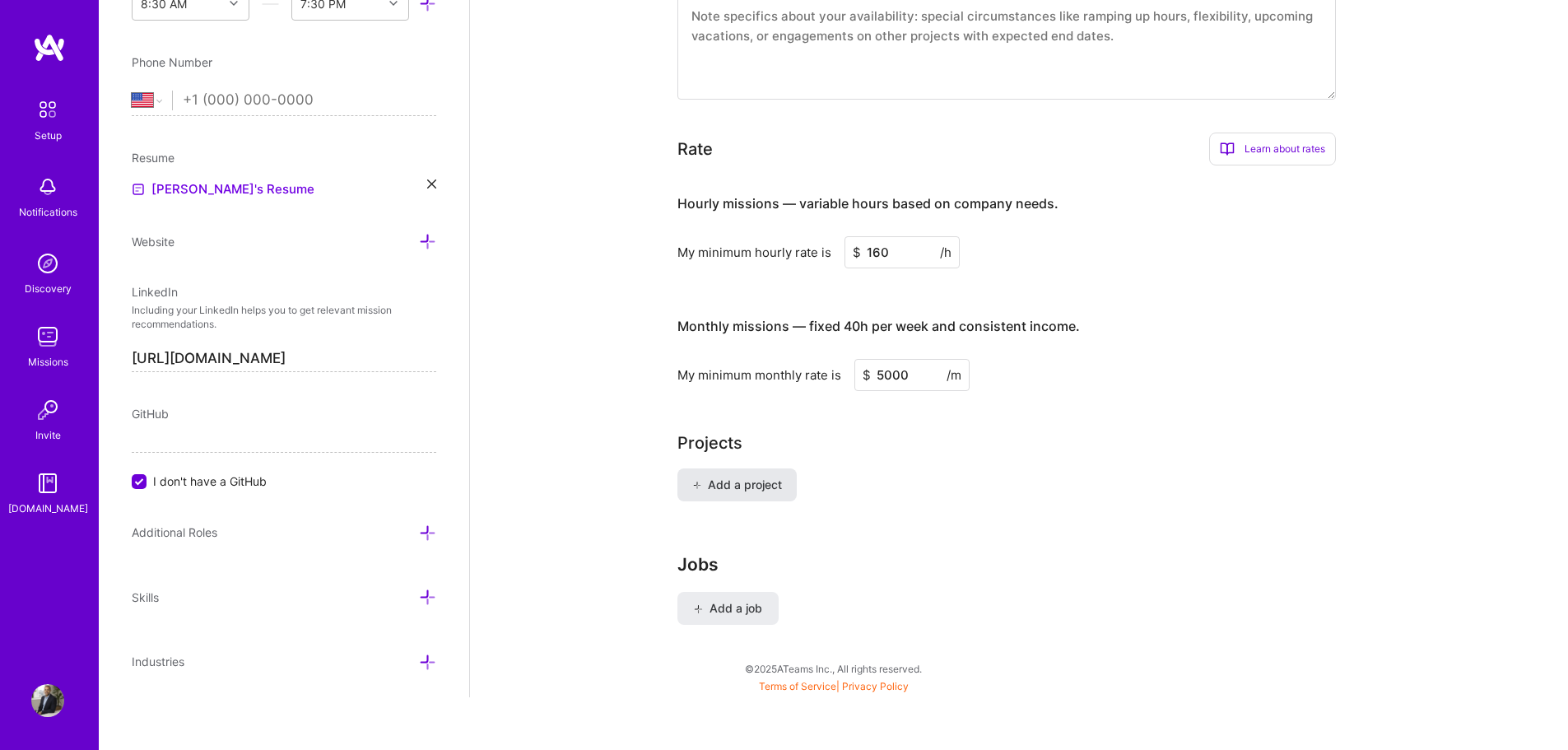
click at [754, 477] on span "Add a project" at bounding box center [738, 486] width 90 height 17
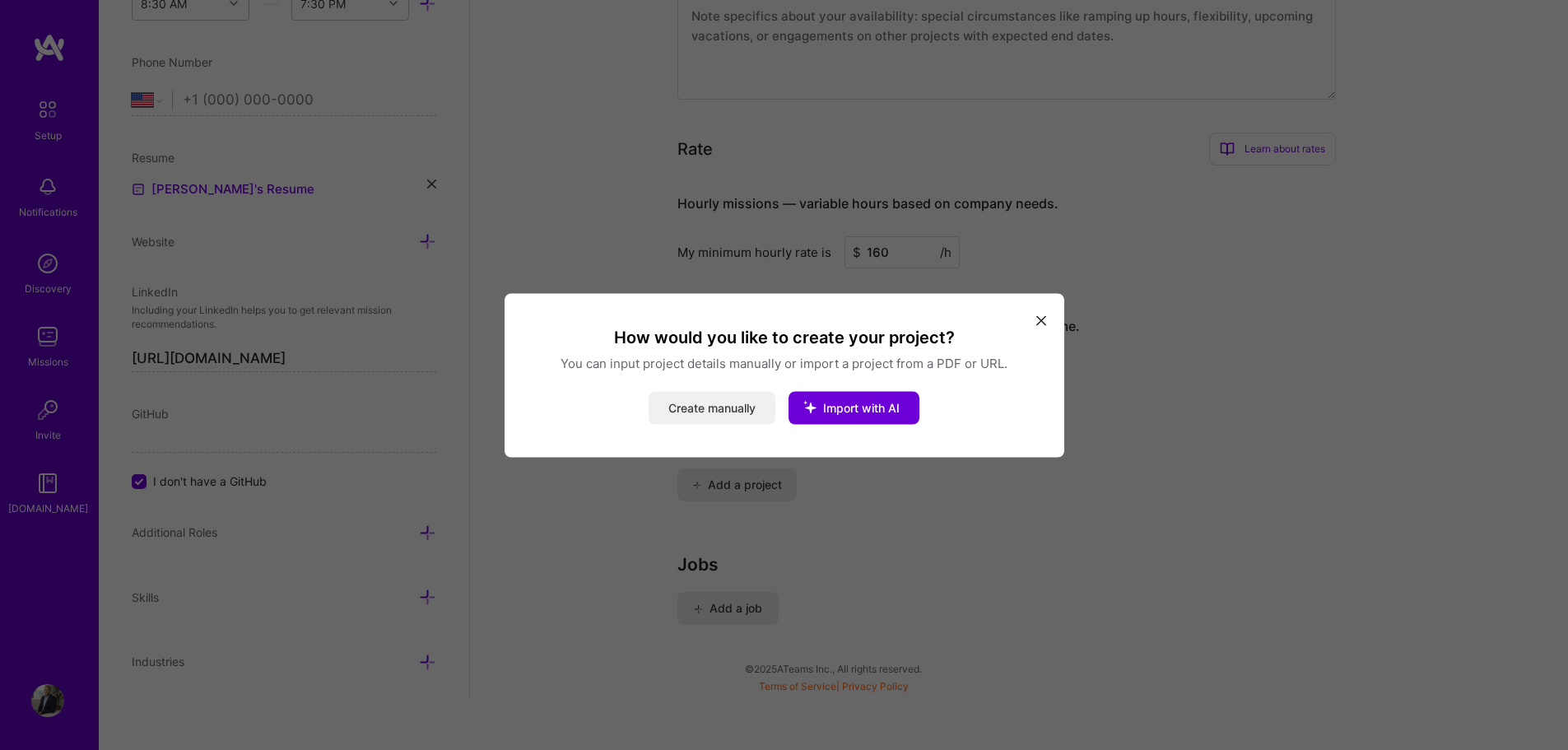
click at [721, 397] on button "Create manually" at bounding box center [711, 407] width 127 height 33
